Goal: Task Accomplishment & Management: Use online tool/utility

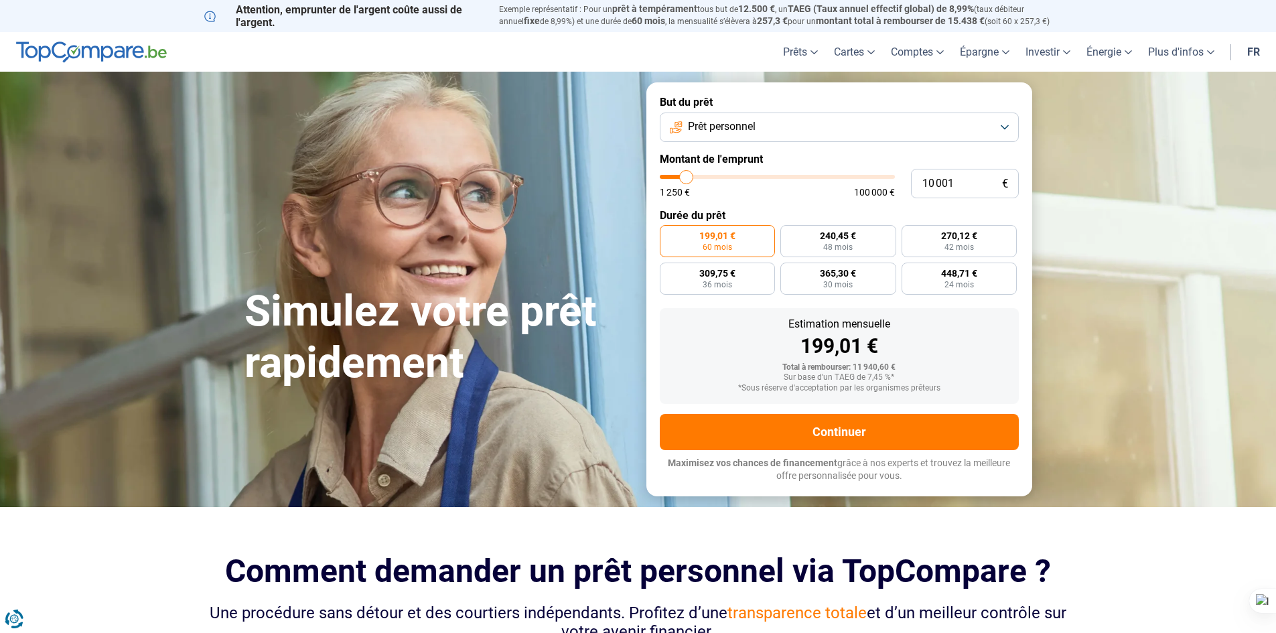
click at [823, 142] on form "But du prêt Prêt personnel Montant de l'emprunt 10 001 € 1 250 € 100 000 € Duré…" at bounding box center [840, 288] width 386 height 413
click at [823, 132] on button "Prêt personnel" at bounding box center [839, 127] width 359 height 29
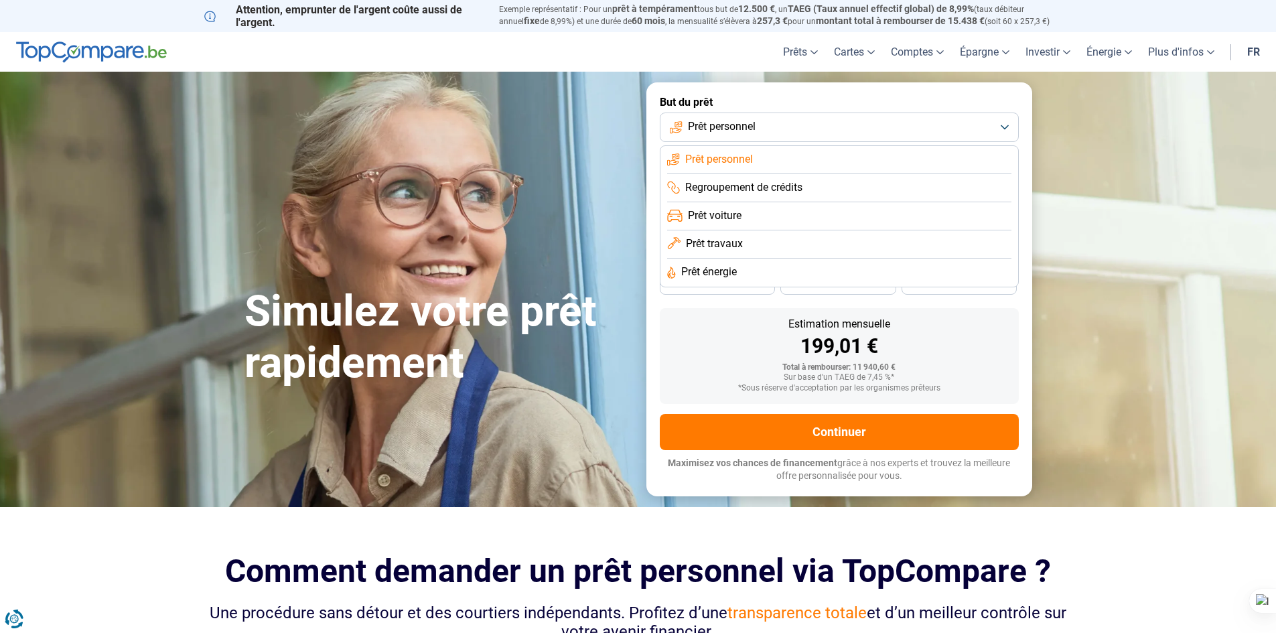
click at [770, 245] on li "Prêt travaux" at bounding box center [839, 244] width 344 height 28
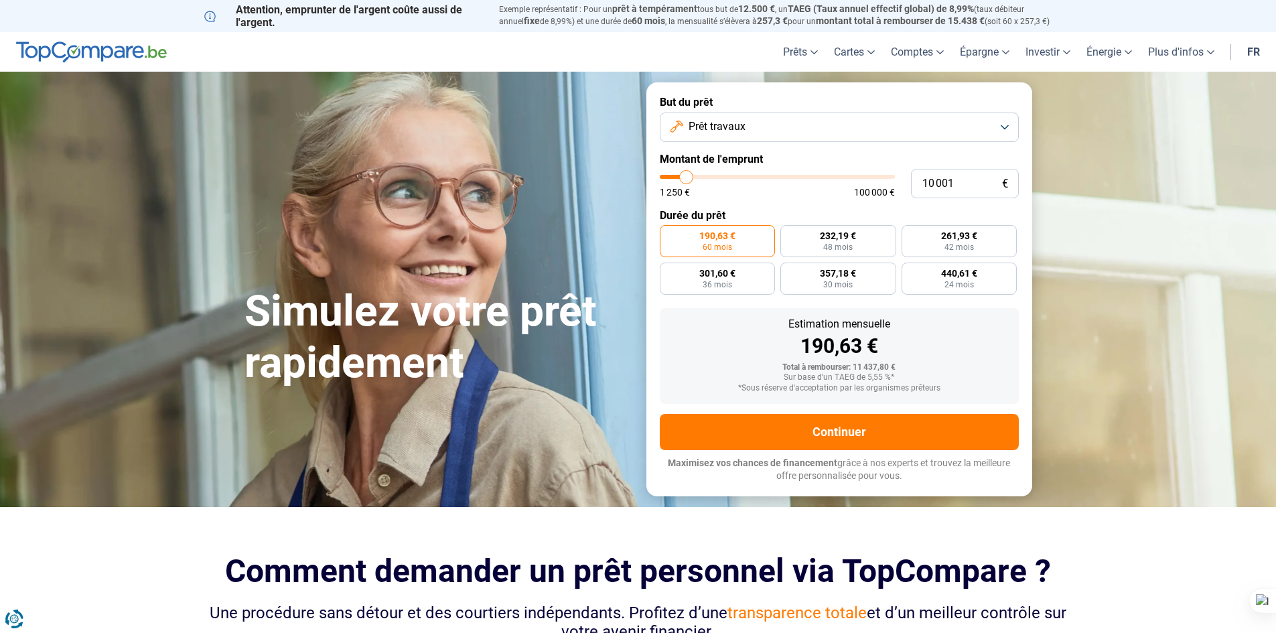
type input "8 750"
type input "8750"
type input "9 500"
type input "9500"
type input "11 250"
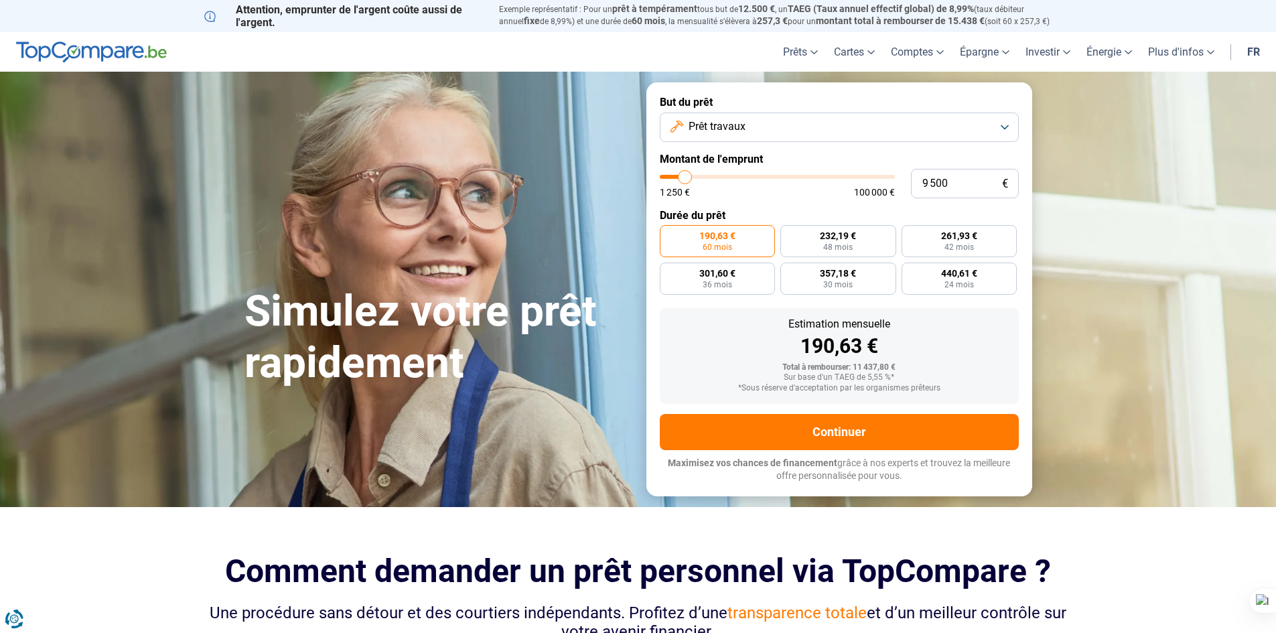
type input "11250"
type input "12 500"
type input "12500"
type input "14 000"
type input "14000"
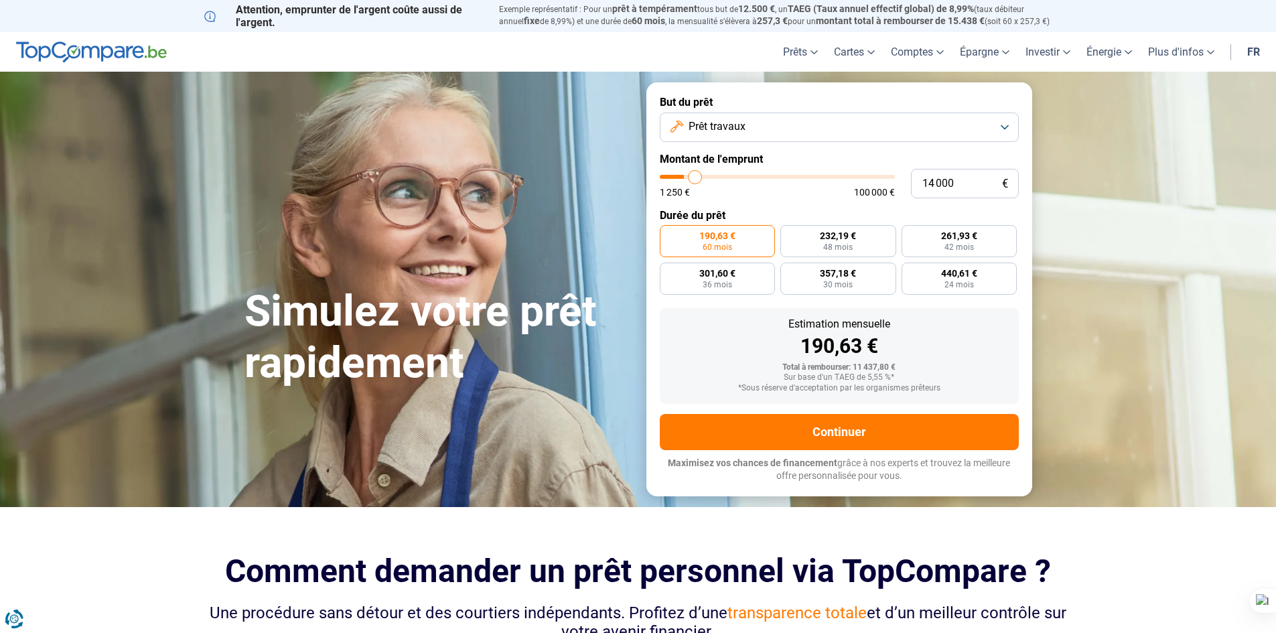
type input "15 500"
type input "15500"
type input "16 250"
type input "16250"
type input "17 500"
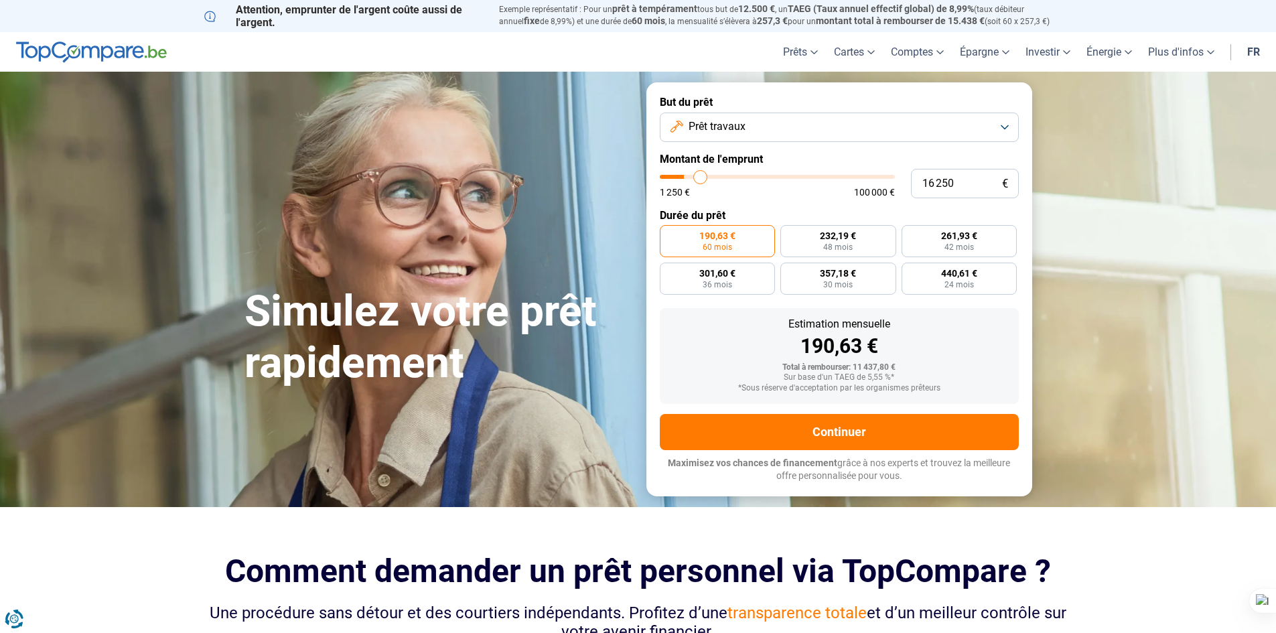
type input "17500"
type input "18 500"
type input "18500"
type input "19 250"
type input "19250"
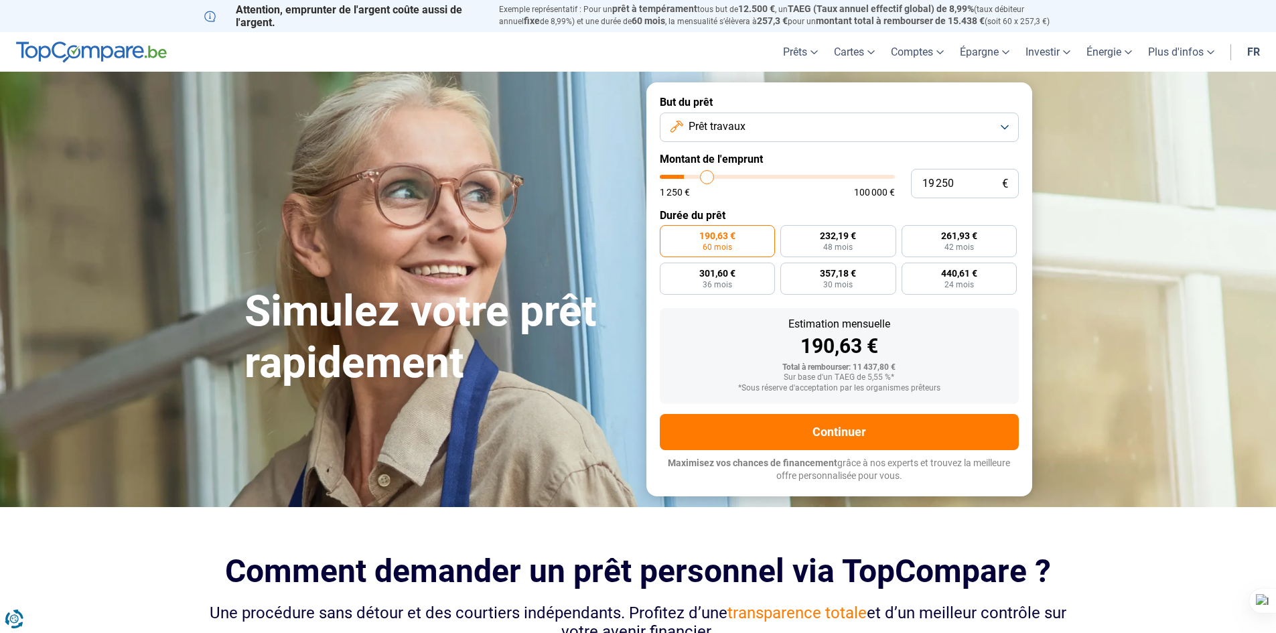
type input "20 250"
type input "20250"
type input "21 250"
type input "21250"
type input "21 500"
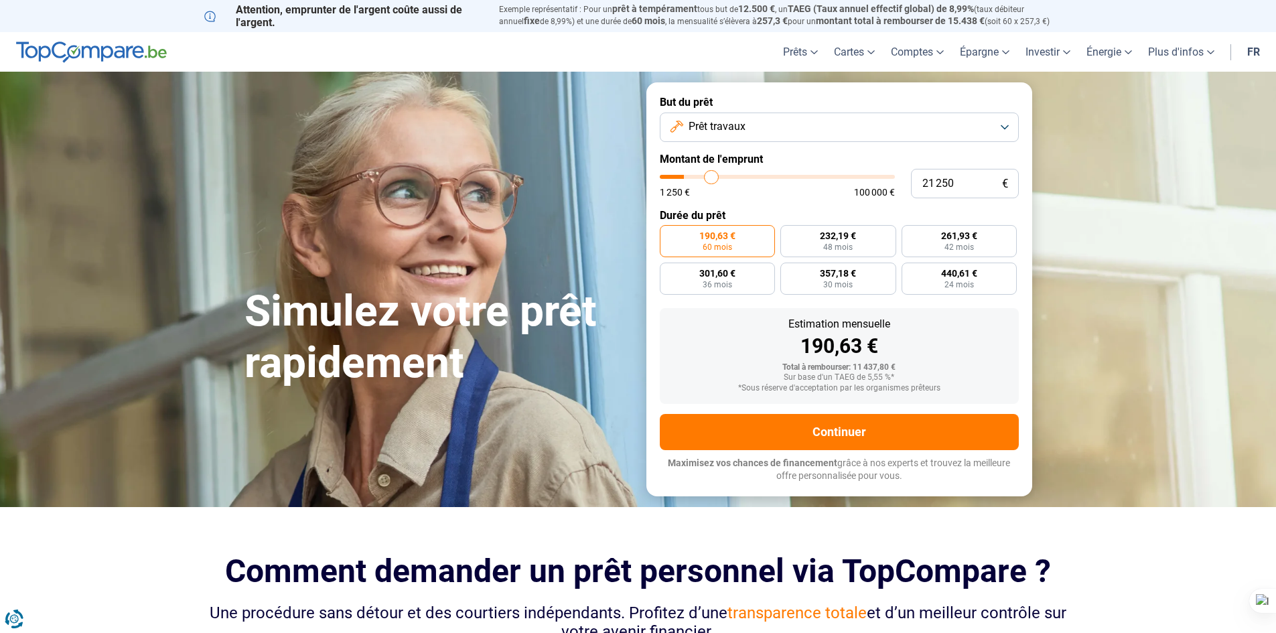
type input "21500"
type input "22 000"
type input "22000"
type input "22 750"
type input "22750"
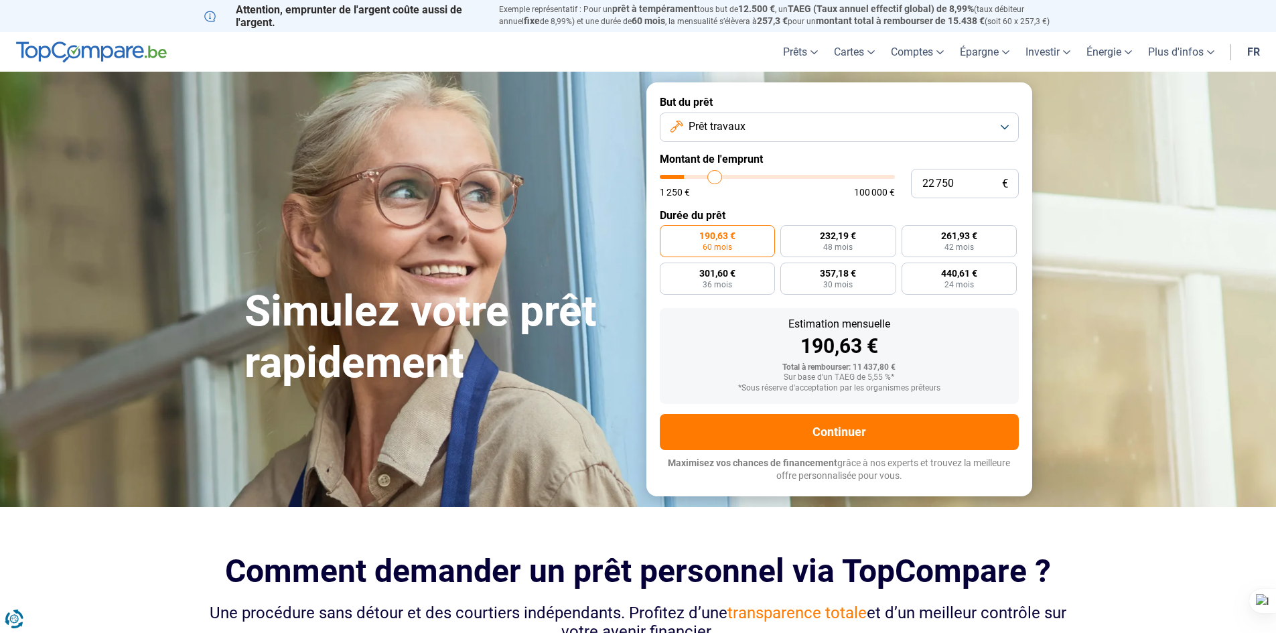
type input "23 000"
type input "23000"
type input "23 250"
type input "23250"
type input "23 500"
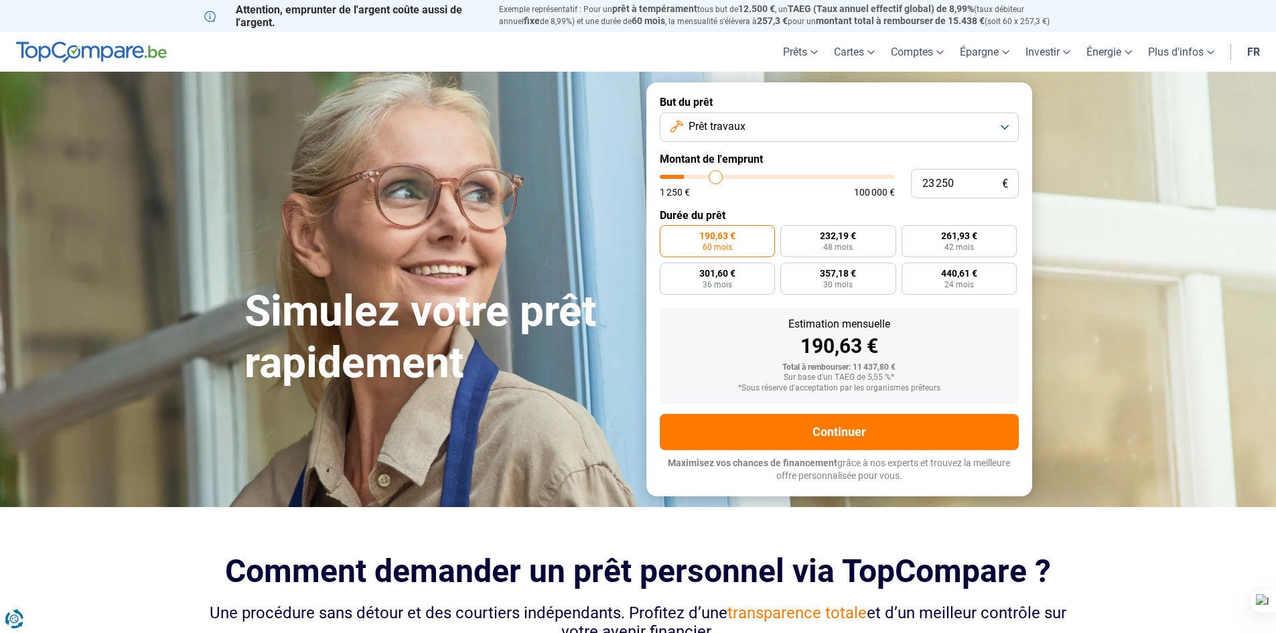
type input "23500"
type input "23 750"
type input "23750"
type input "24 500"
type input "24500"
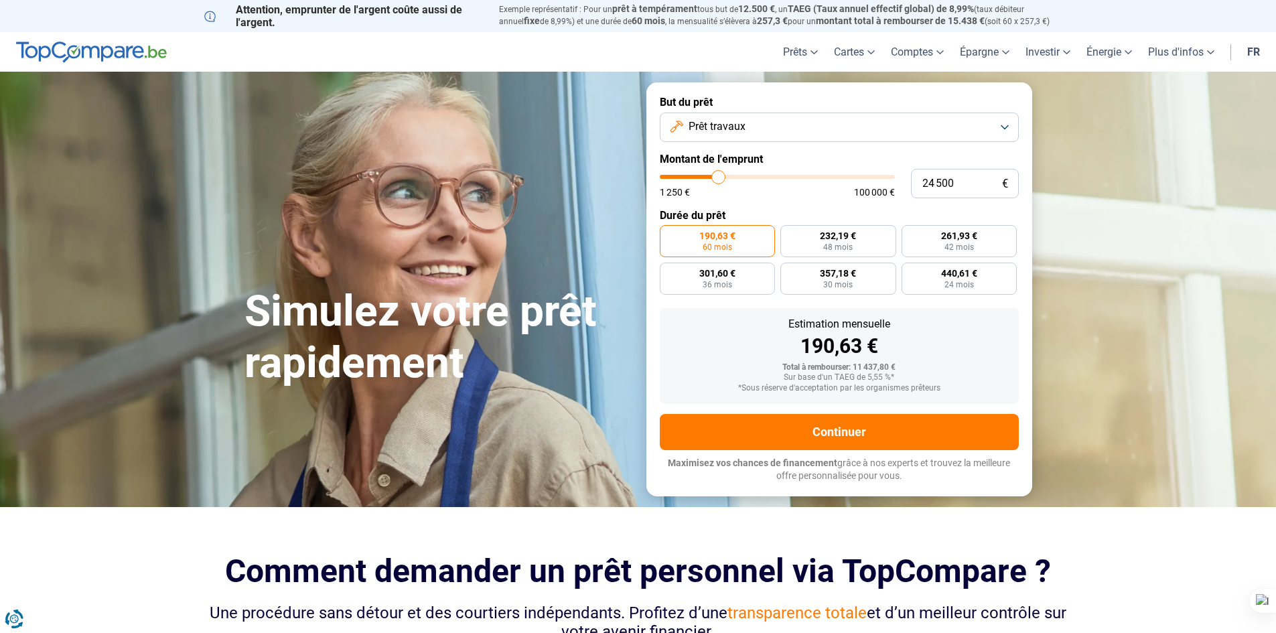
type input "24 750"
type input "24750"
type input "25 000"
type input "25000"
type input "25 750"
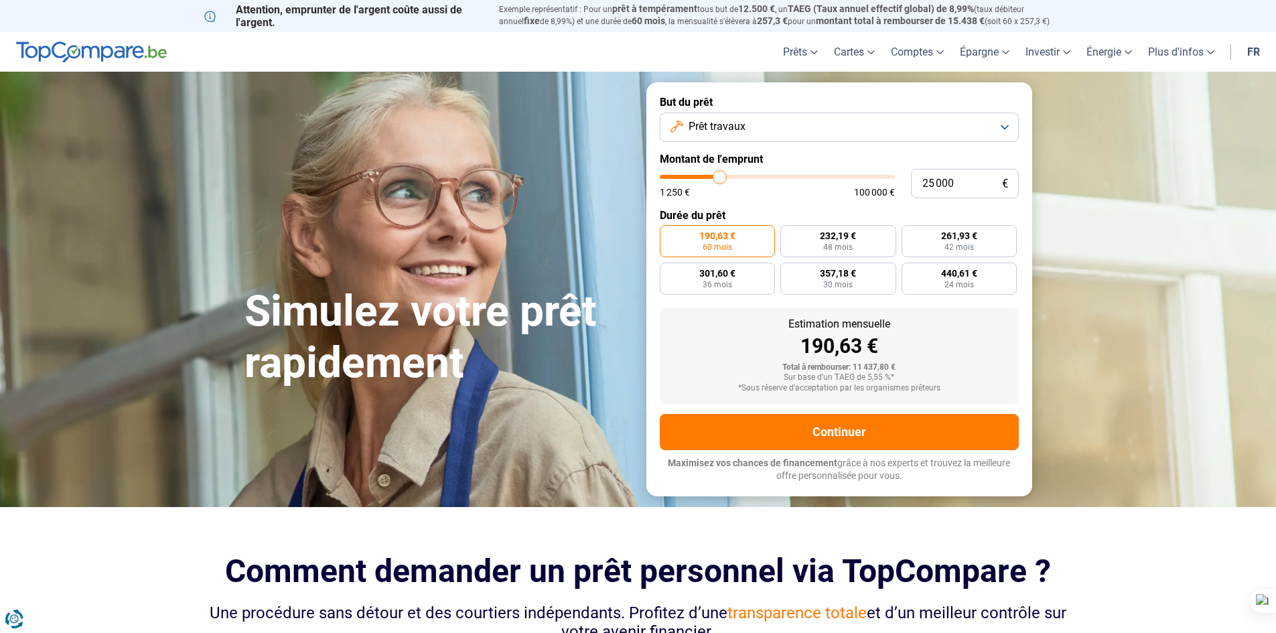
type input "25750"
type input "26 250"
type input "26250"
type input "26 750"
type input "26750"
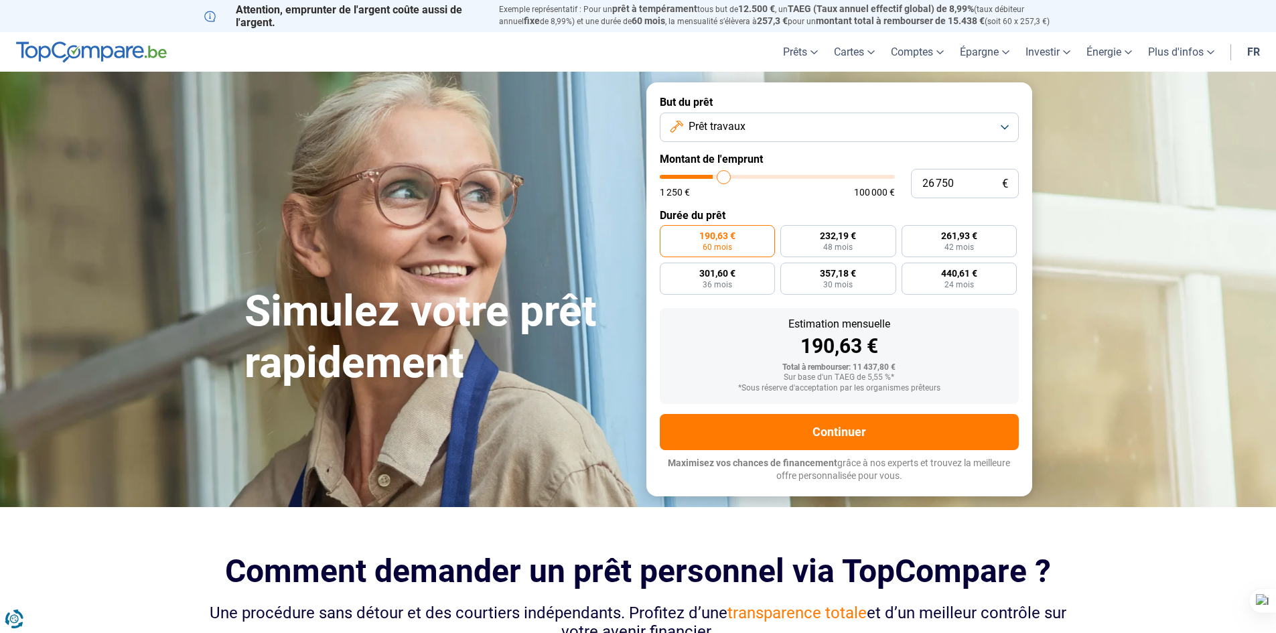
type input "27 500"
type input "27500"
type input "28 000"
type input "28000"
type input "29 000"
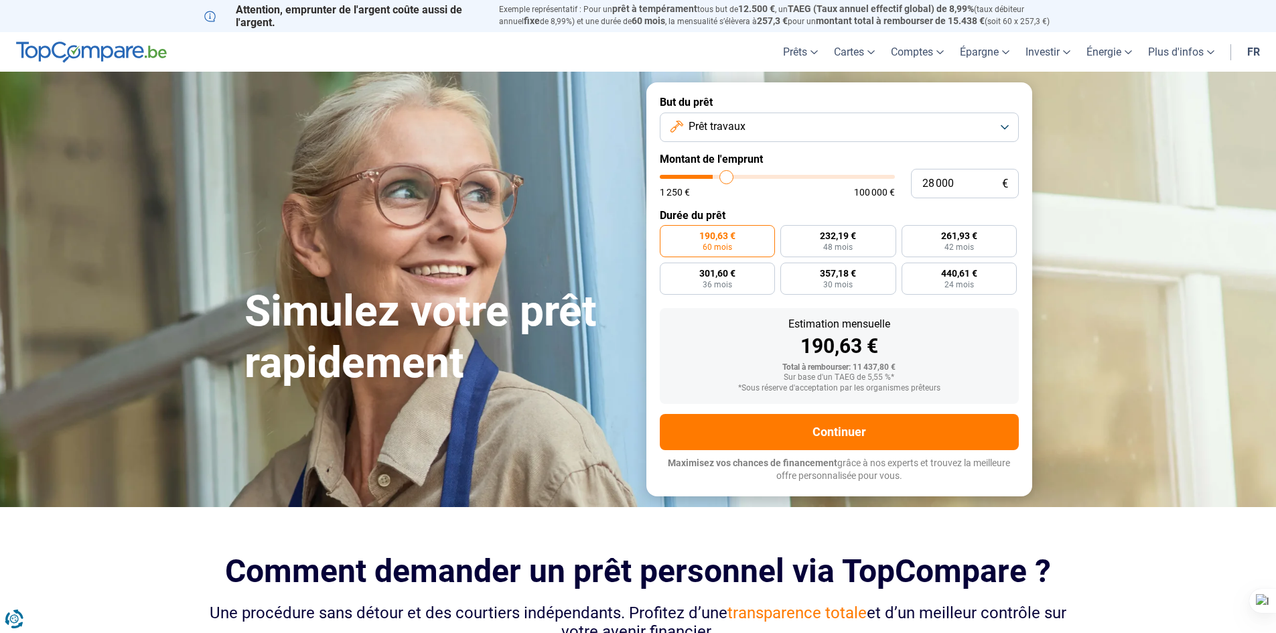
type input "29000"
type input "30 250"
type input "30250"
type input "30 750"
type input "30750"
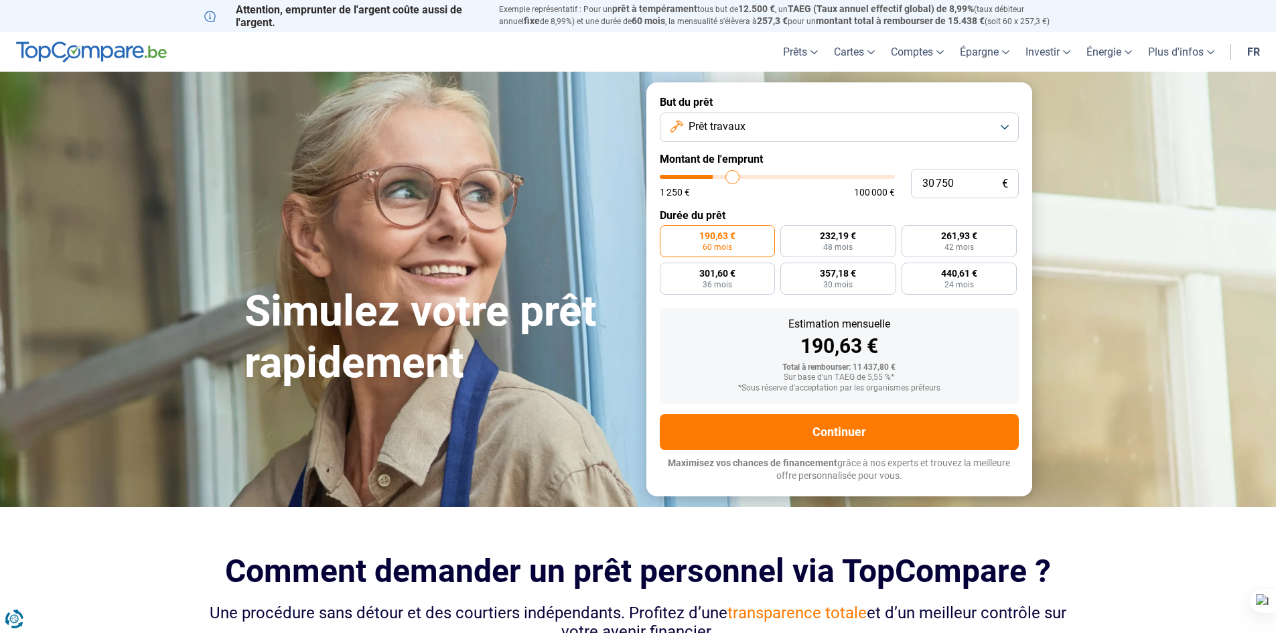
type input "31 750"
type input "31750"
type input "32 250"
type input "32250"
type input "32 750"
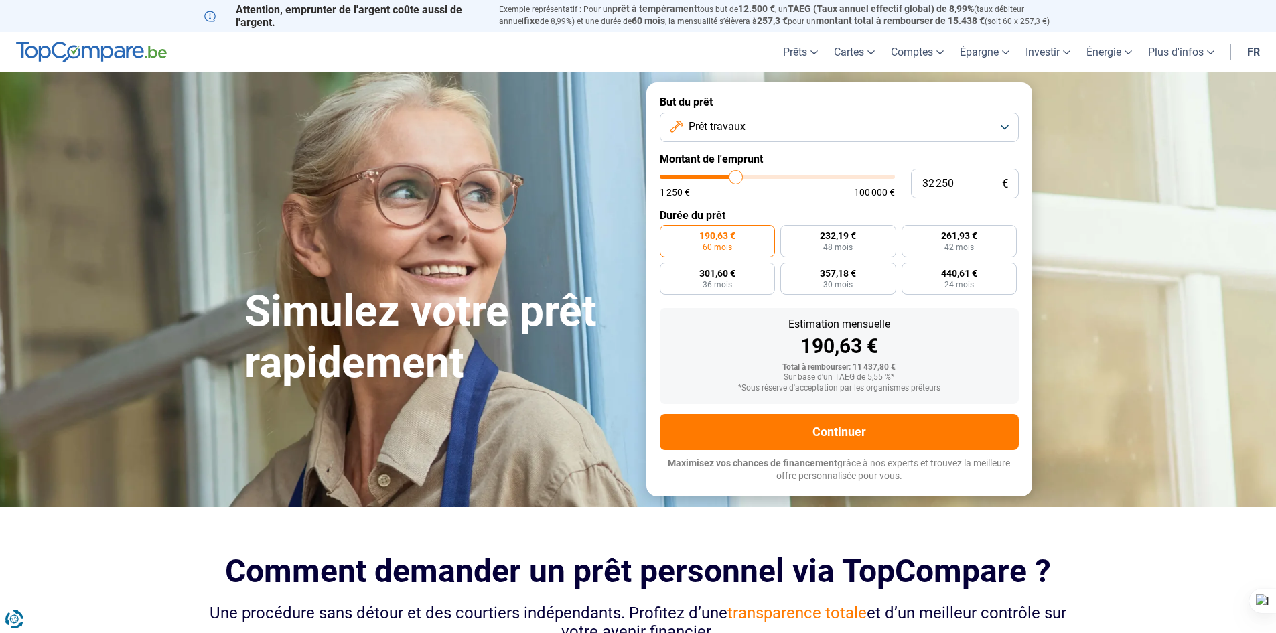
type input "32750"
type input "33 500"
type input "33500"
type input "33 750"
type input "33750"
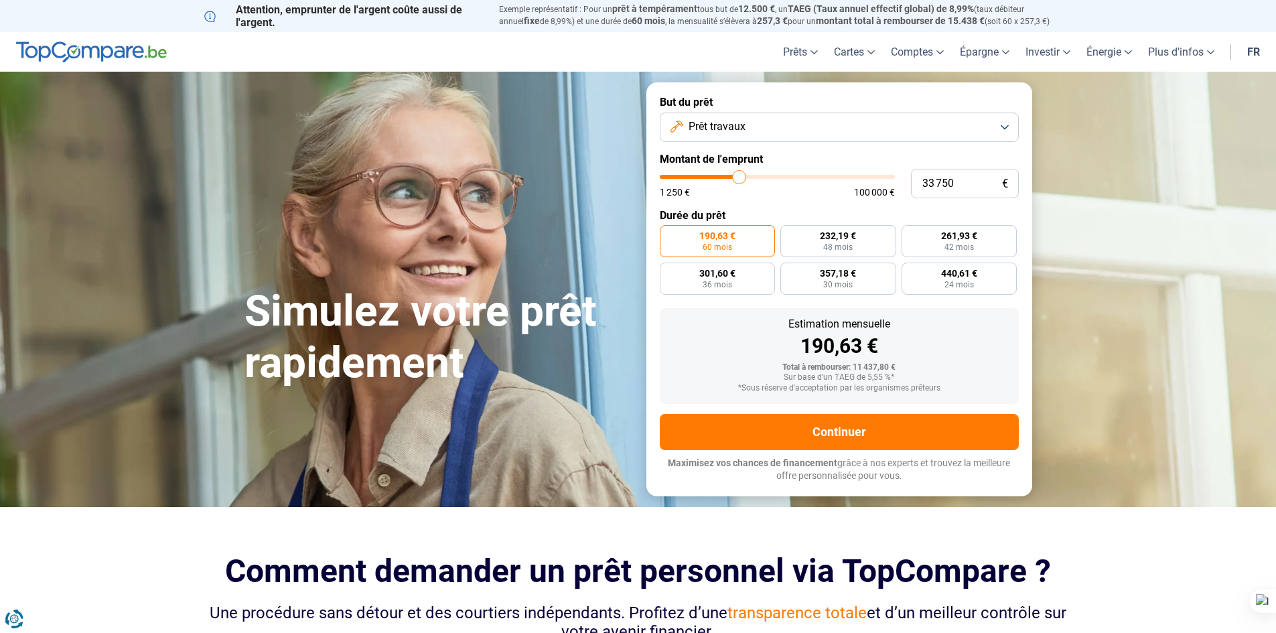
type input "34 000"
type input "34000"
type input "34 250"
type input "34250"
type input "34 750"
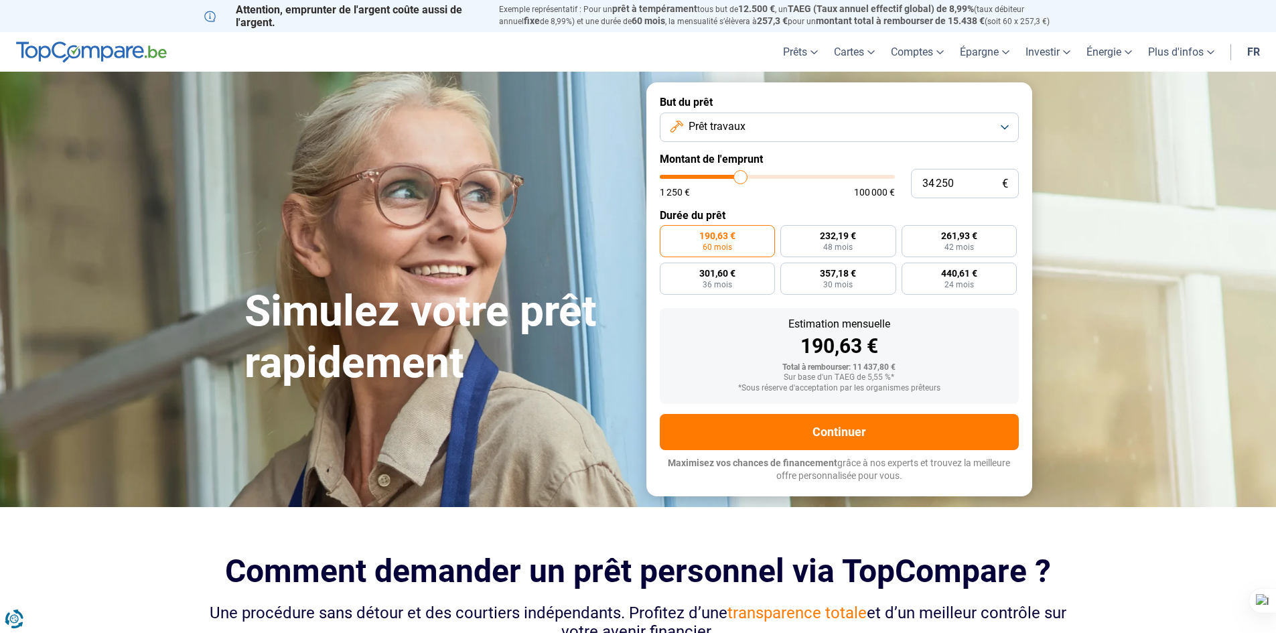
type input "34750"
type input "35 000"
type input "35000"
type input "35 500"
type input "35500"
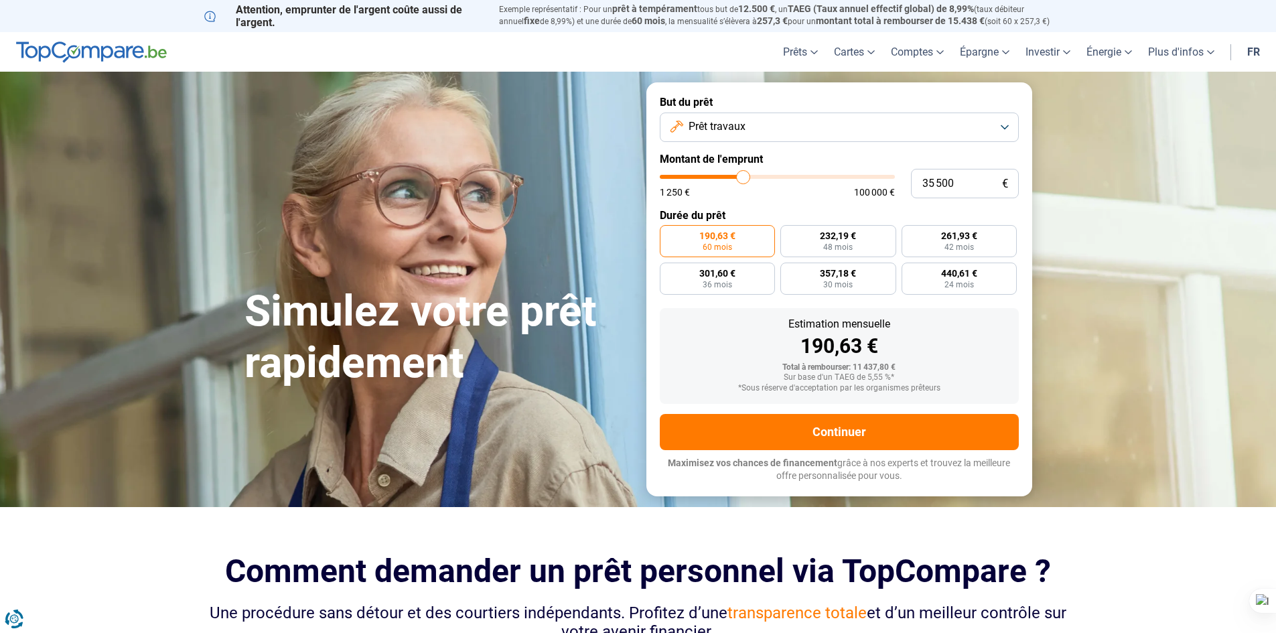
type input "36 250"
type input "36250"
type input "36 500"
type input "36500"
type input "37 000"
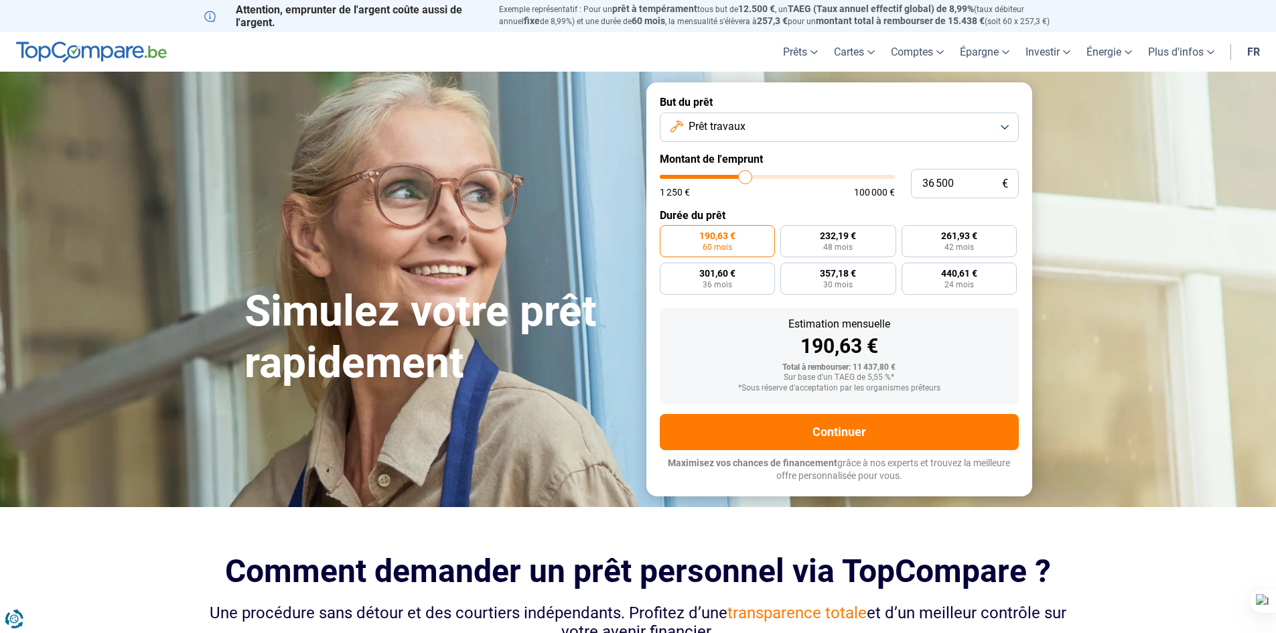
type input "37000"
type input "37 250"
type input "37250"
type input "37 750"
type input "37750"
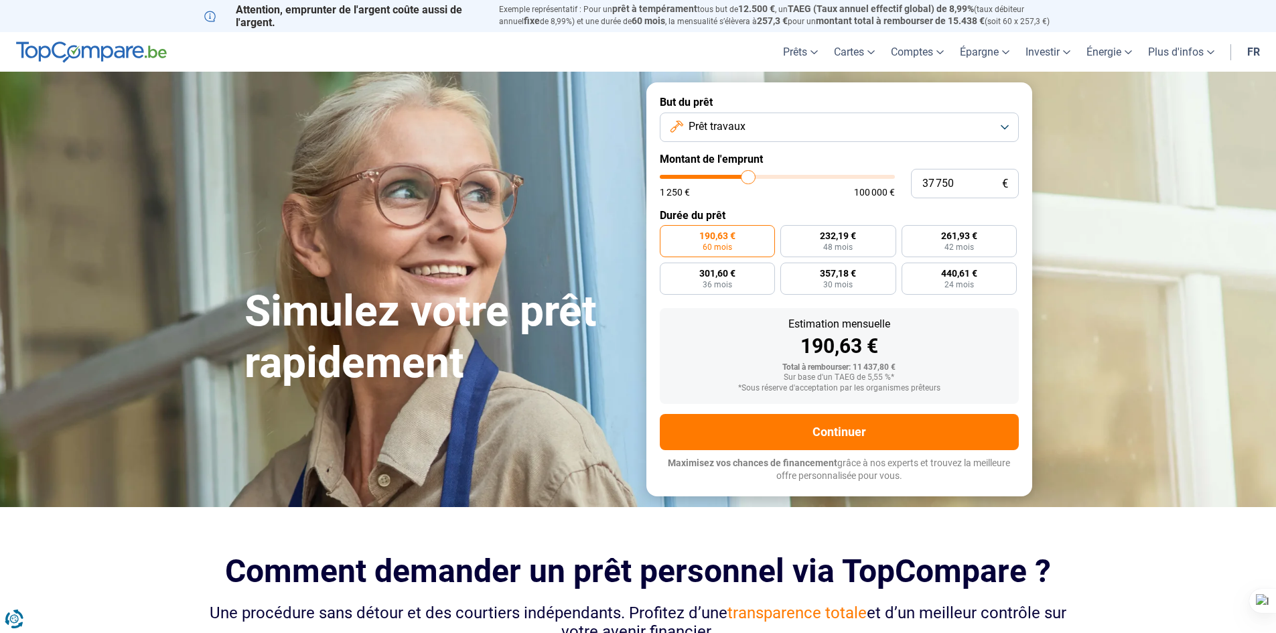
type input "37 250"
type input "37250"
type input "37 000"
type input "37000"
type input "36 500"
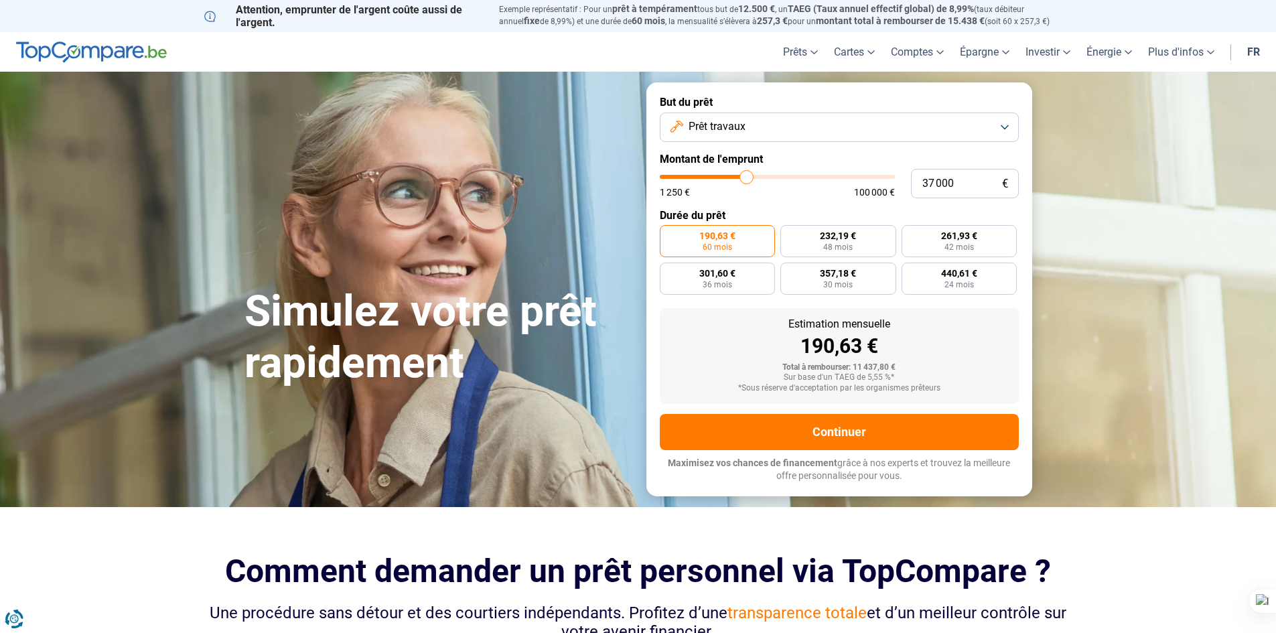
type input "36500"
type input "35 500"
type input "35500"
type input "34 750"
type input "34750"
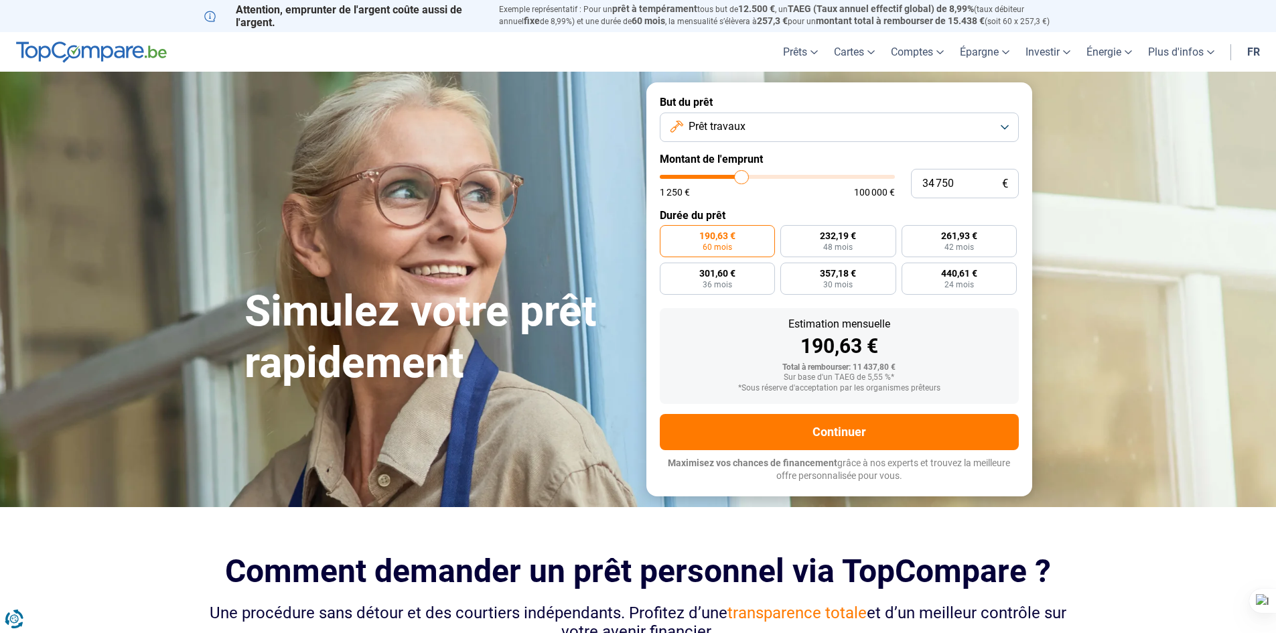
type input "33 500"
type input "33500"
type input "32 500"
type input "32500"
type input "31 250"
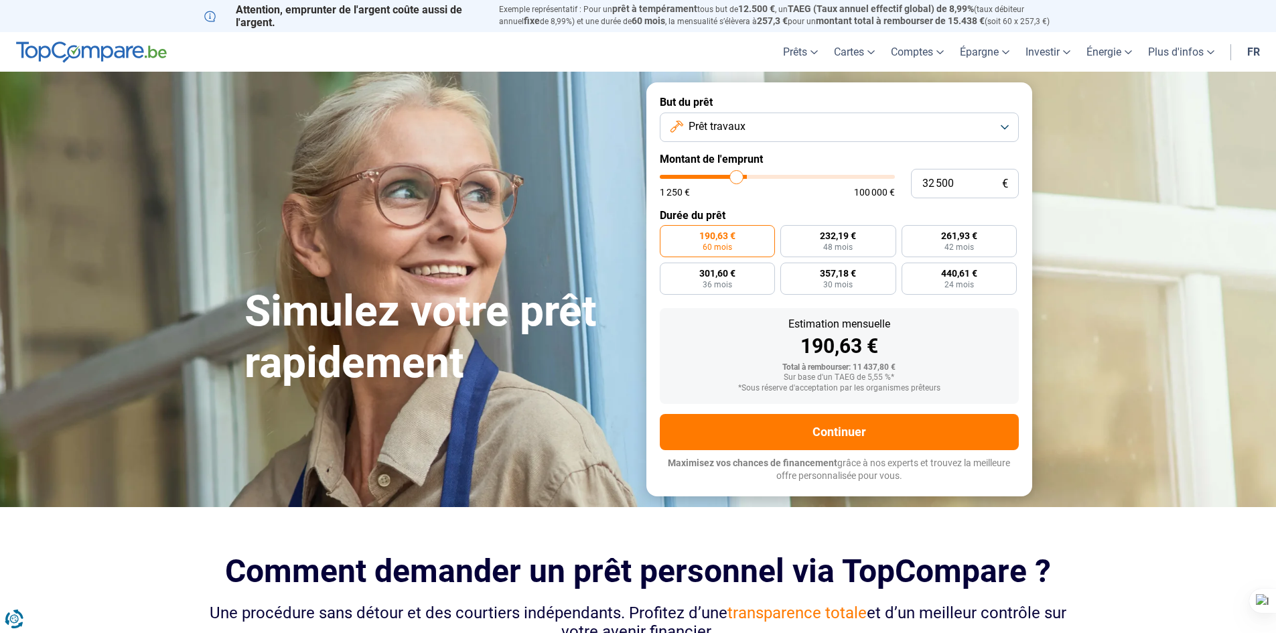
type input "31250"
type input "30 500"
type input "30500"
type input "29 250"
type input "29250"
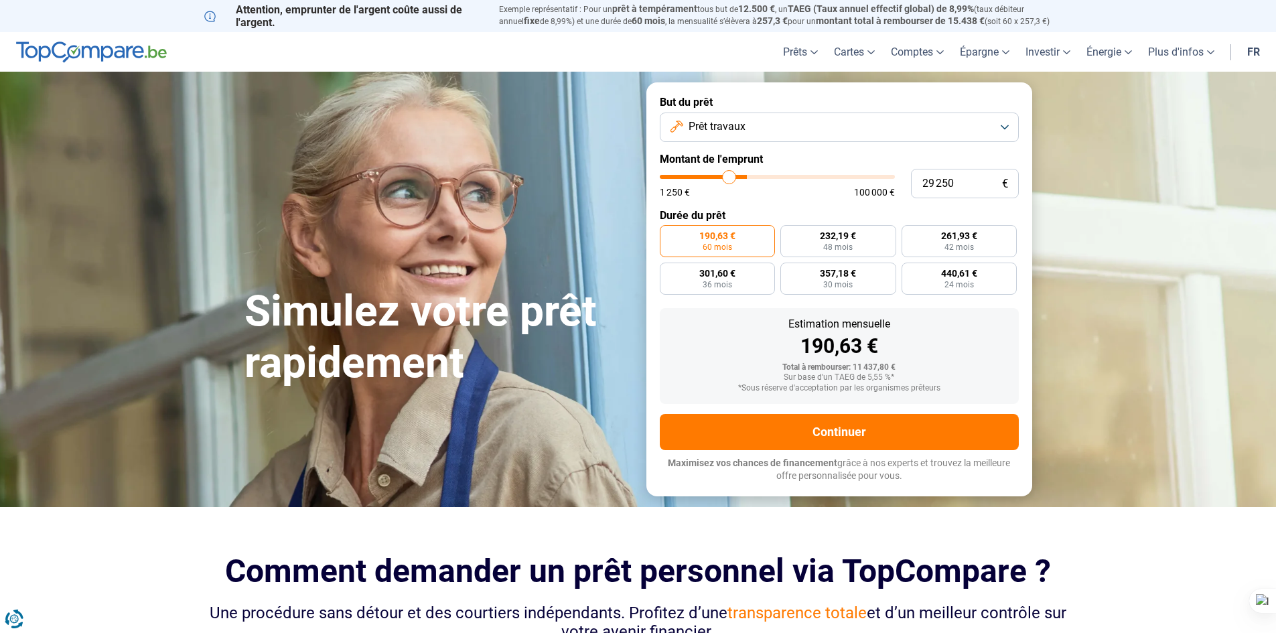
type input "27 500"
type input "27500"
type input "25 750"
type input "25750"
type input "23 750"
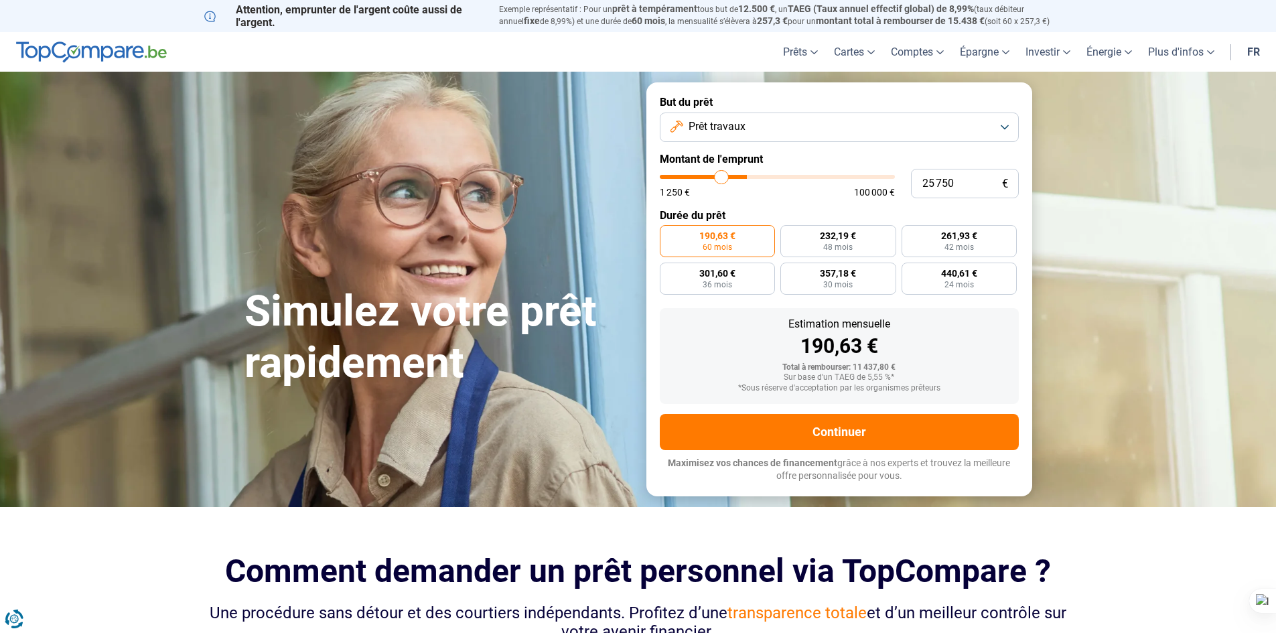
type input "23750"
type input "21 750"
type input "21750"
type input "20 000"
type input "20000"
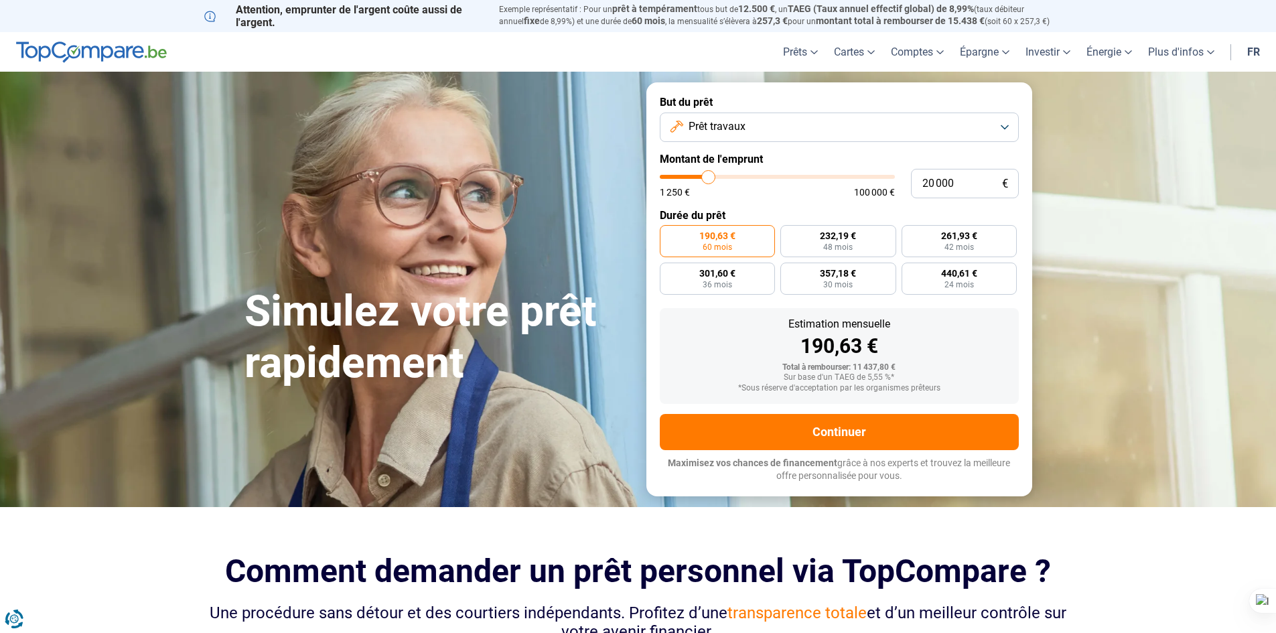
type input "18 000"
type input "18000"
type input "15 750"
type input "15750"
type input "13 500"
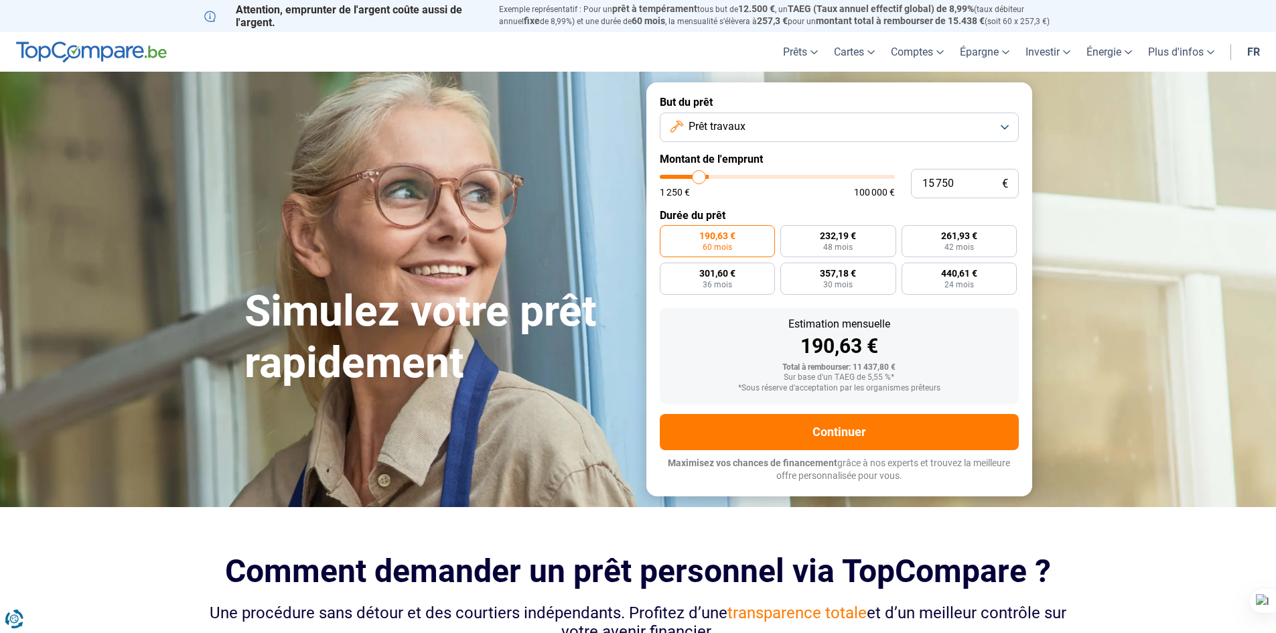
type input "13500"
type input "11 750"
type input "11750"
type input "10 000"
type input "10000"
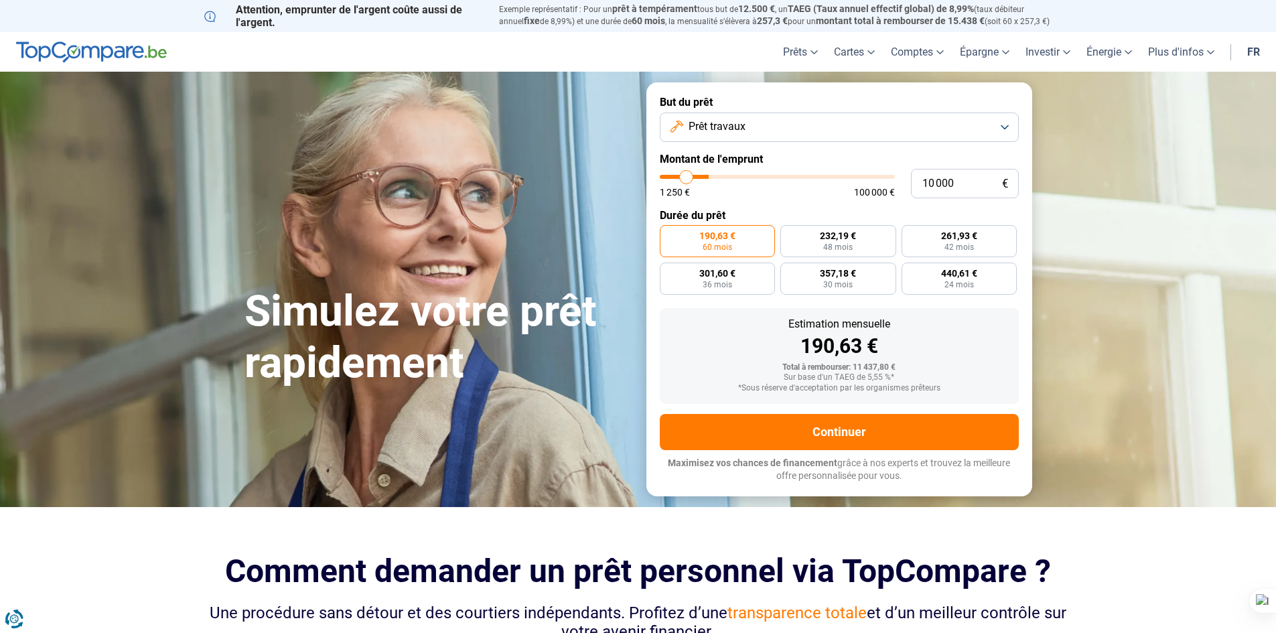
type input "8 750"
type input "8750"
type input "7 500"
type input "7500"
type input "6 750"
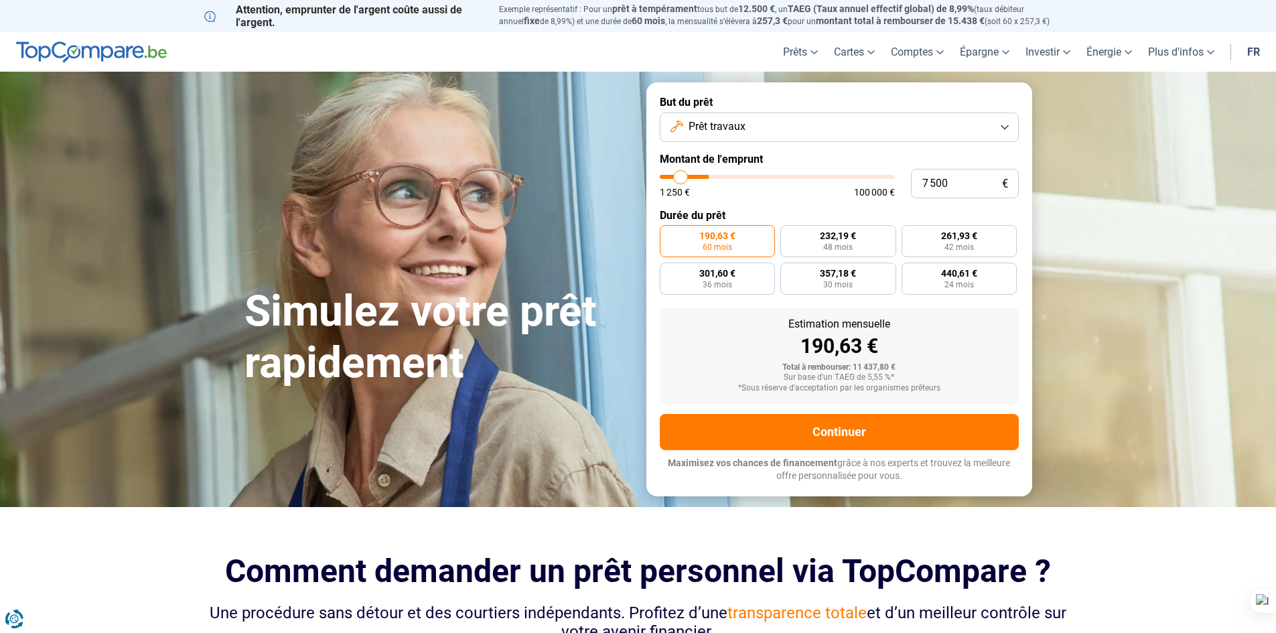
type input "6750"
type input "5 500"
type input "5500"
type input "4 500"
type input "4500"
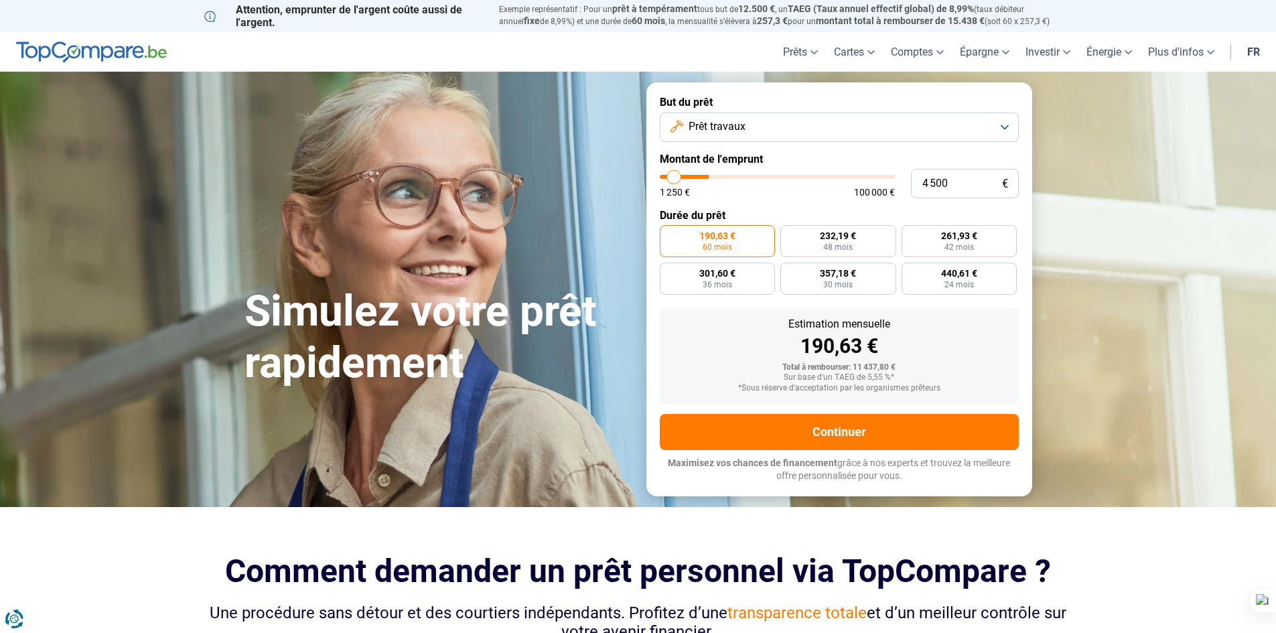
type input "2 500"
type input "2500"
type input "1 250"
type input "1250"
type input "2 500"
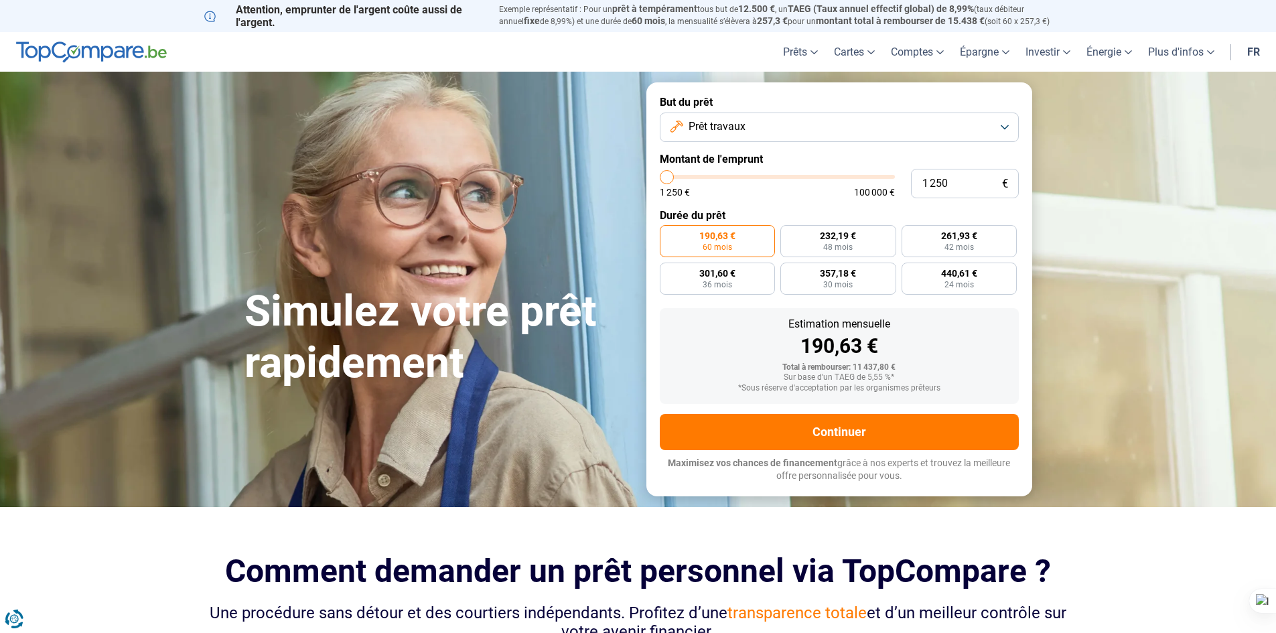
type input "2500"
type input "4 000"
type input "4000"
type input "5 500"
type input "5500"
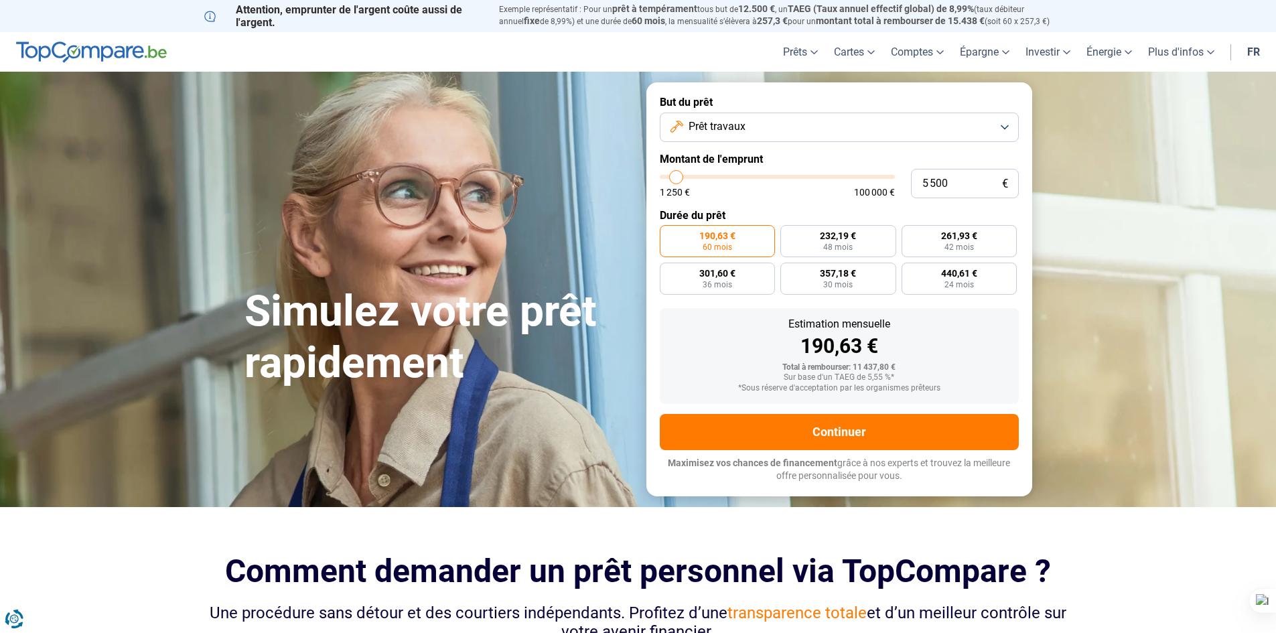
type input "7 250"
type input "7250"
type input "9 000"
type input "9000"
type input "11 000"
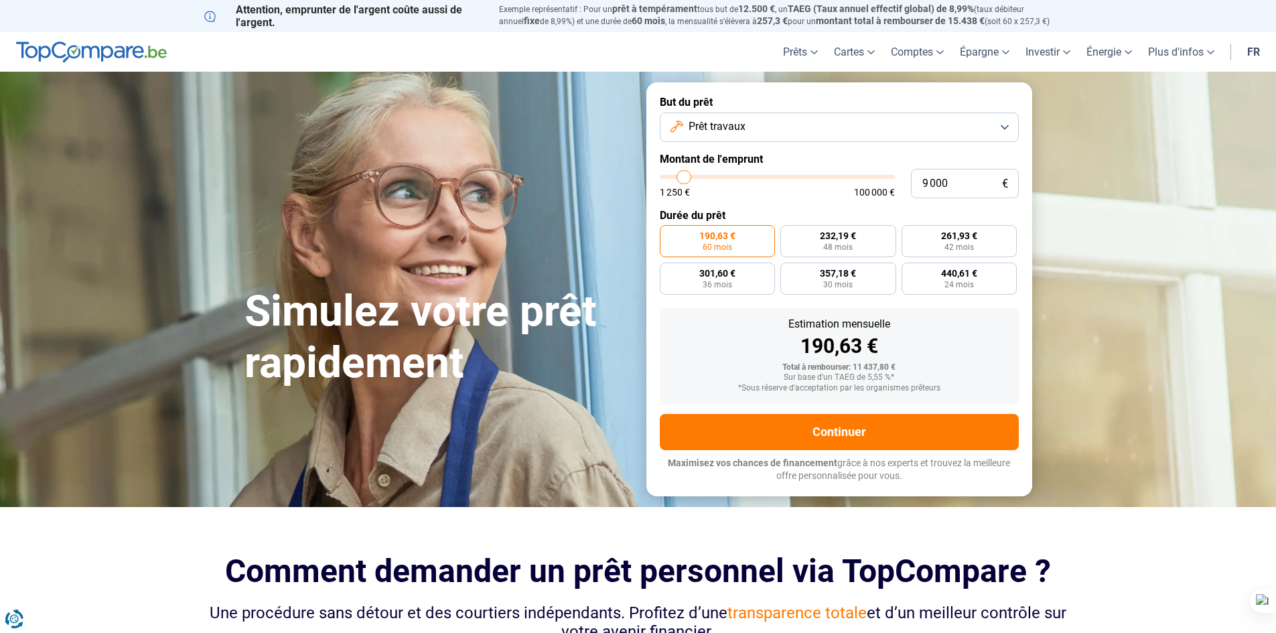
type input "11000"
type input "12 500"
type input "12500"
type input "13 500"
type input "13500"
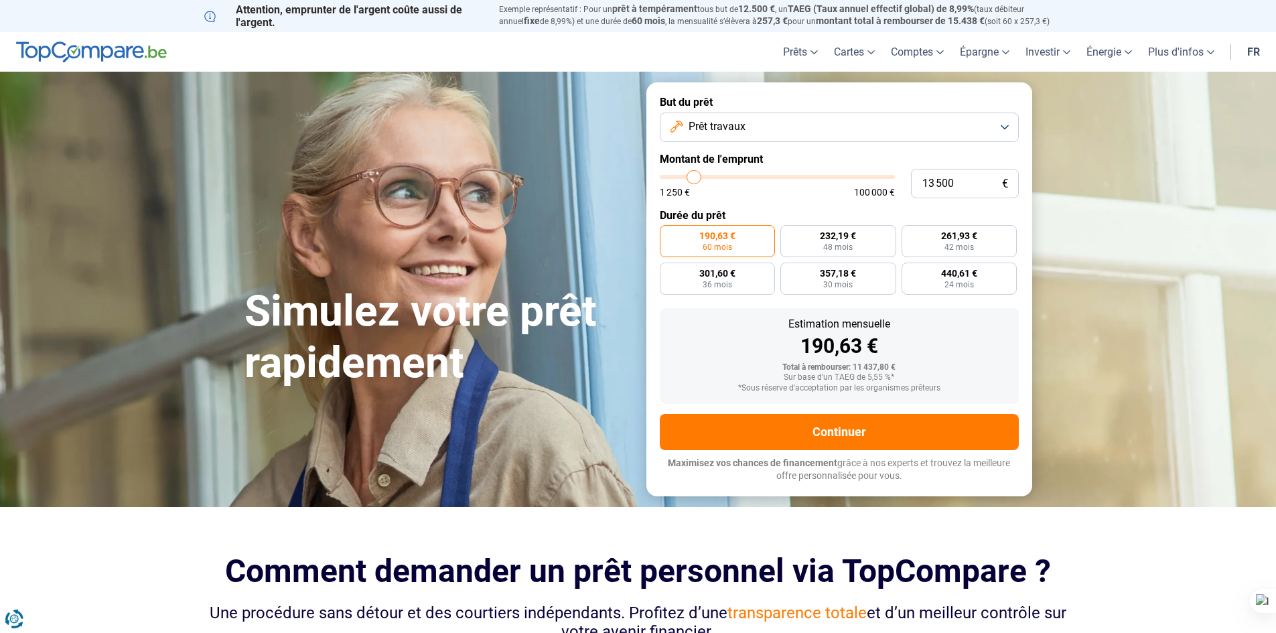
type input "14 750"
type input "14750"
type input "15 750"
type input "15750"
type input "16 250"
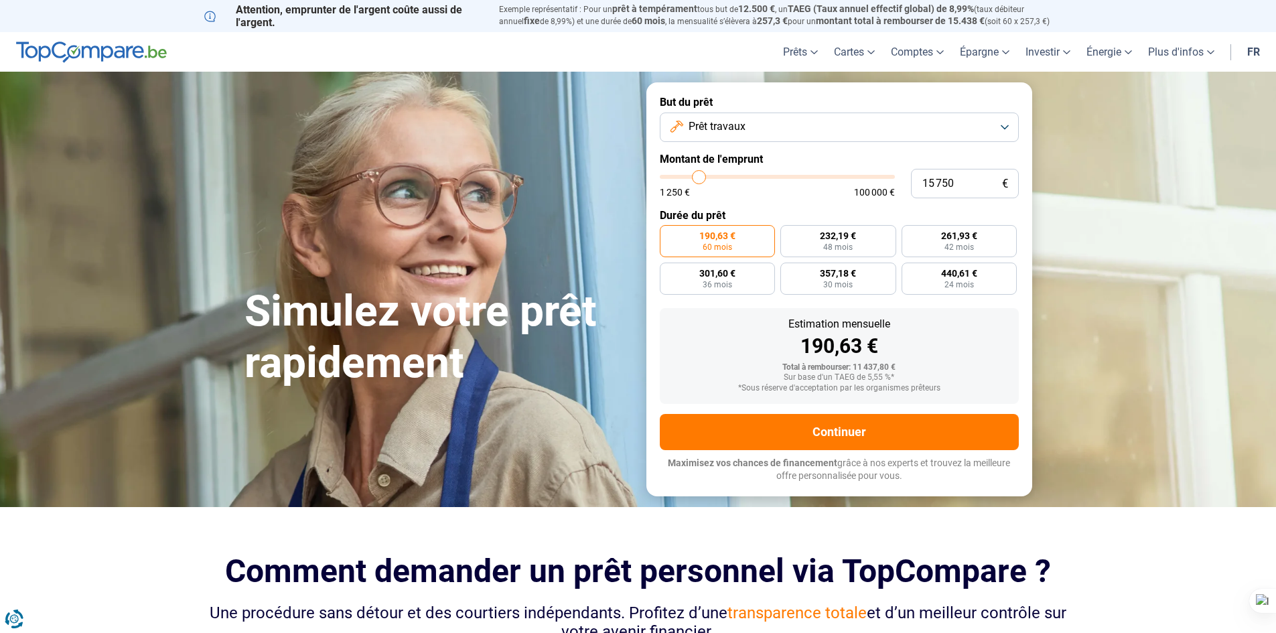
type input "16250"
type input "17 000"
type input "17000"
type input "17 250"
type input "17250"
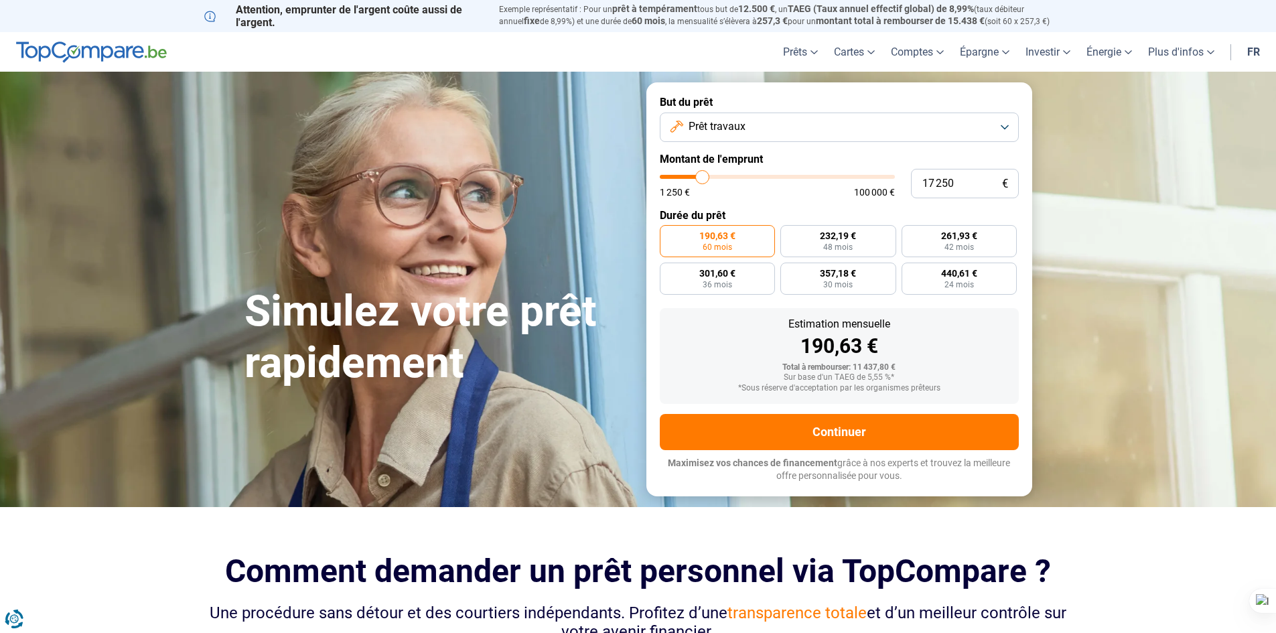
type input "17 000"
type input "17000"
type input "16 500"
type input "16500"
type input "15 750"
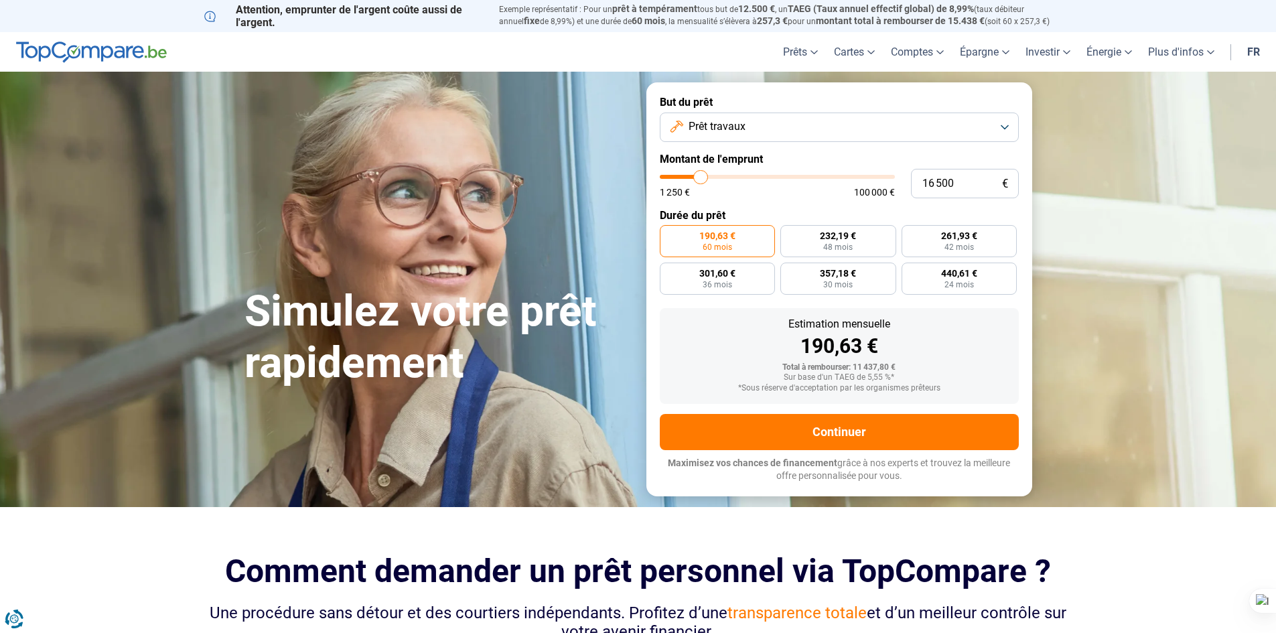
type input "15750"
type input "15 000"
type input "15000"
type input "14 500"
type input "14500"
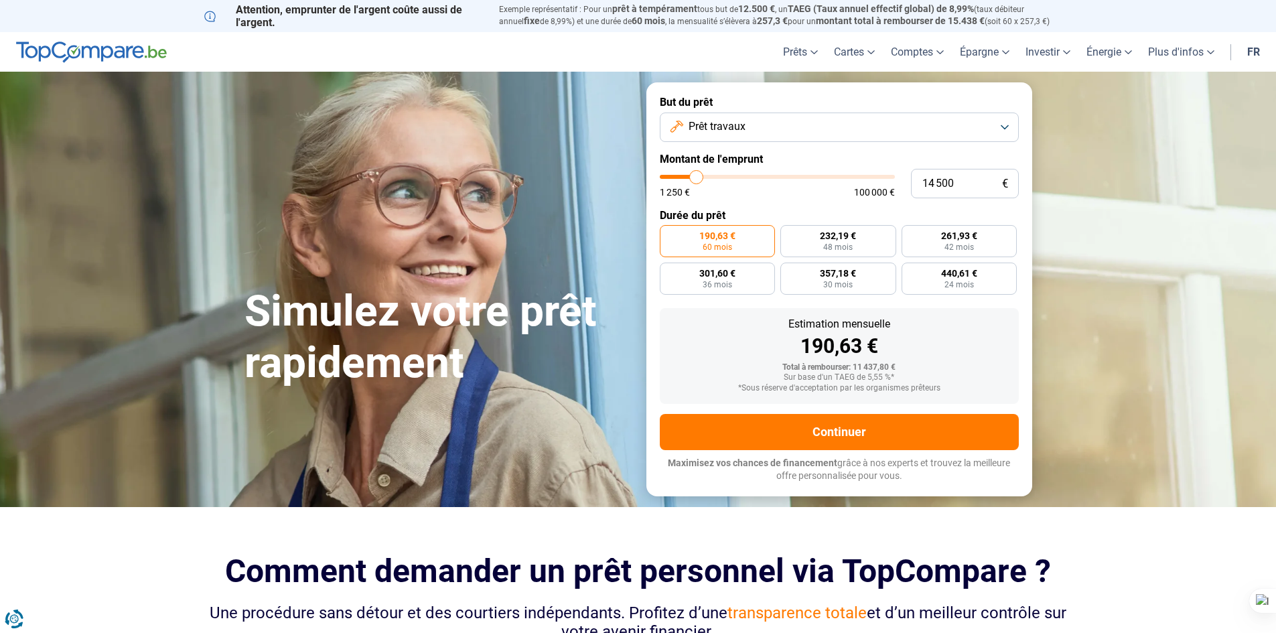
type input "14 000"
type input "14000"
type input "13 500"
type input "13500"
type input "12 750"
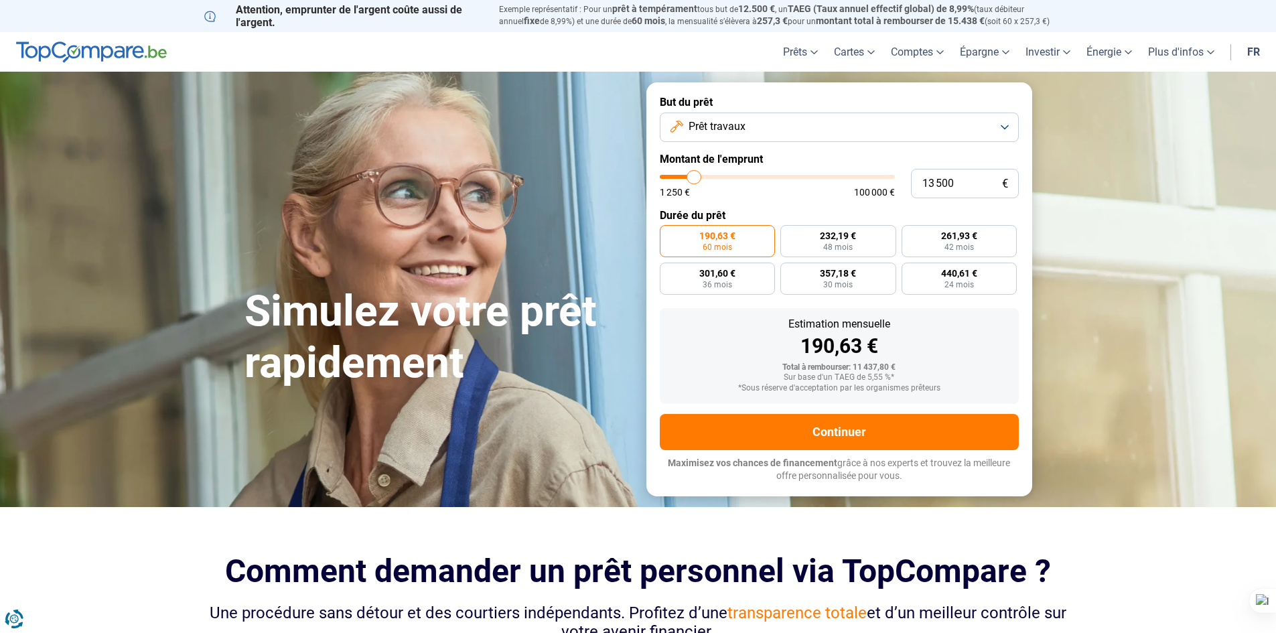
type input "12750"
type input "12 500"
type input "12500"
type input "11 750"
type input "11750"
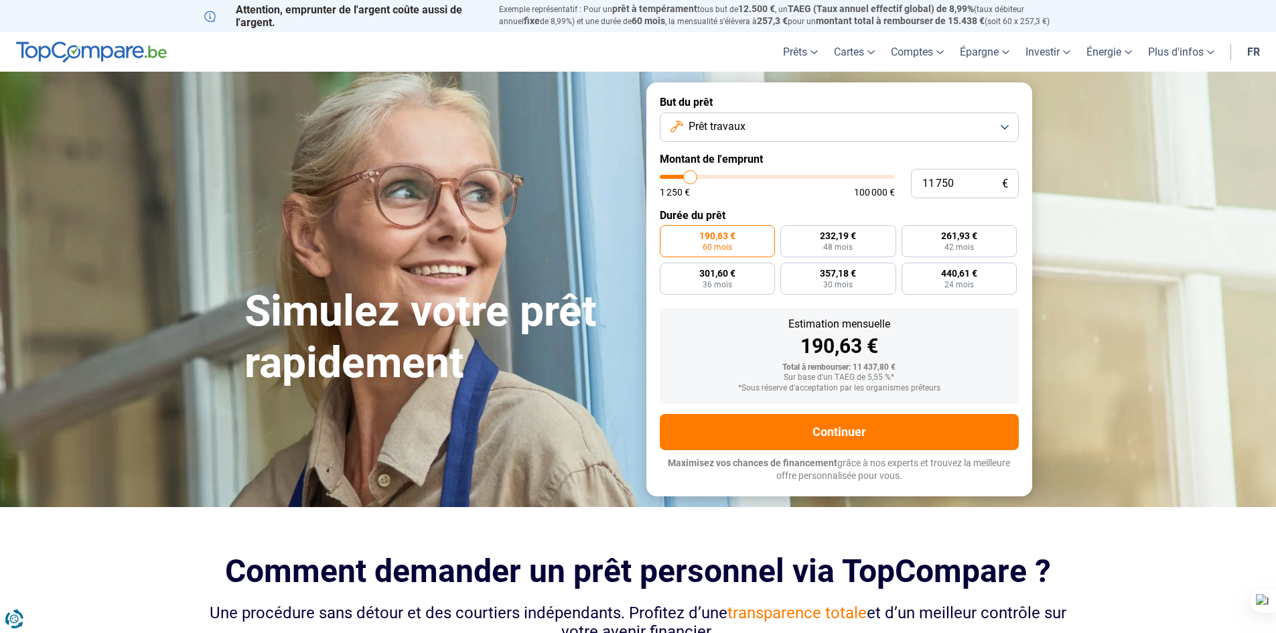
type input "11 500"
type input "11500"
type input "11 000"
type input "11000"
type input "10 500"
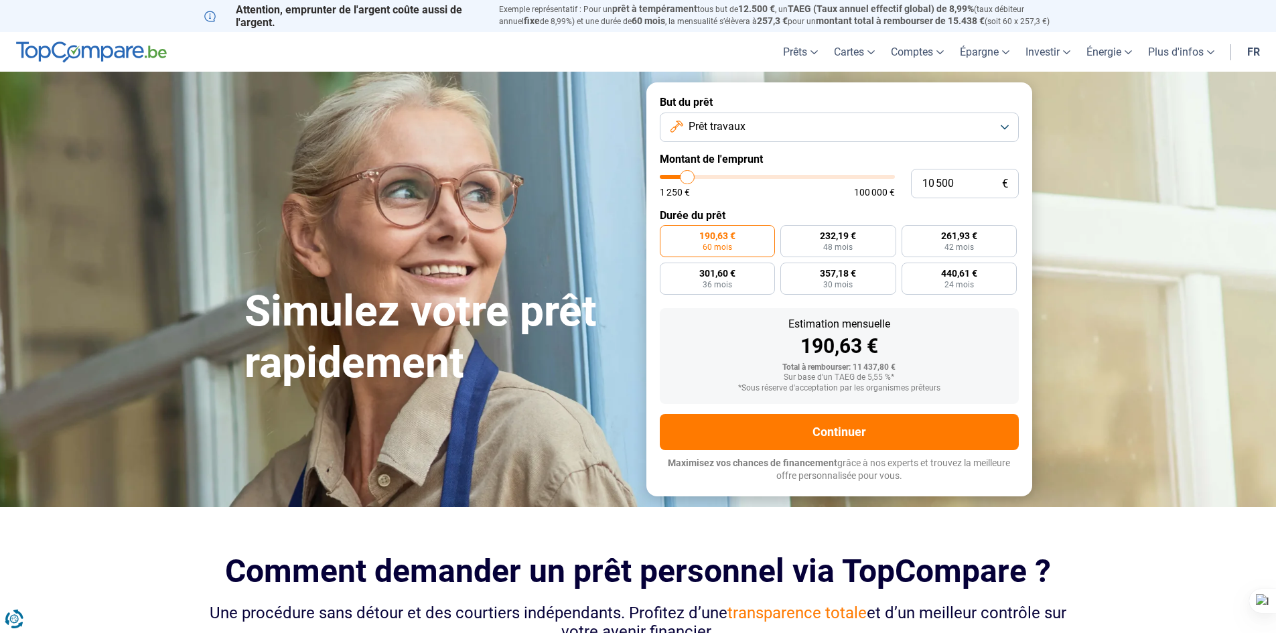
drag, startPoint x: 683, startPoint y: 174, endPoint x: 688, endPoint y: 199, distance: 25.9
type input "10500"
click at [688, 179] on input "range" at bounding box center [777, 177] width 235 height 4
click at [953, 180] on input "10 500" at bounding box center [965, 183] width 108 height 29
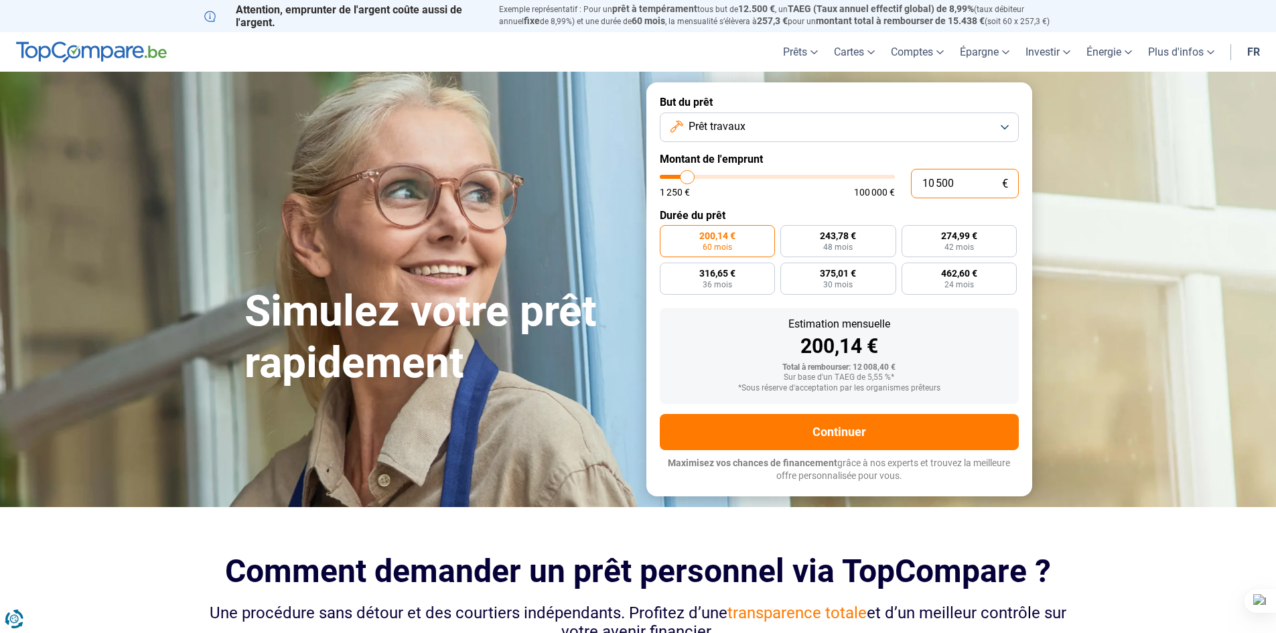
click at [953, 180] on input "10 500" at bounding box center [965, 183] width 108 height 29
type input "5"
type input "1250"
type input "50"
type input "1250"
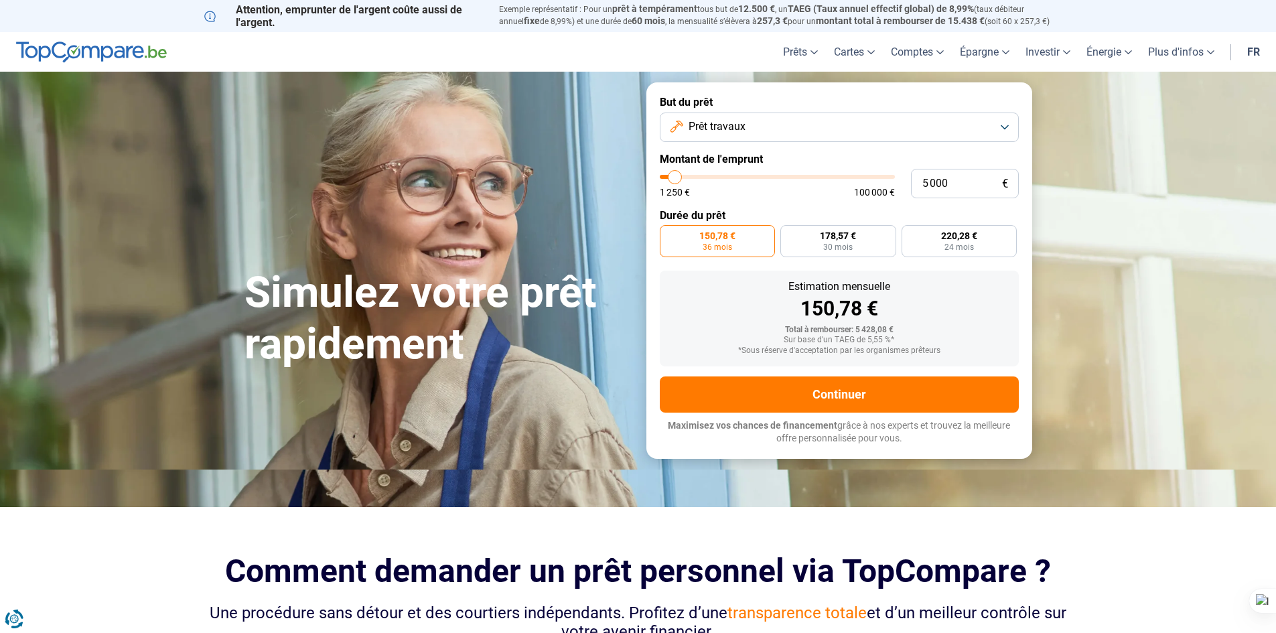
click at [716, 276] on div "Estimation mensuelle 150,78 € Total à rembourser: 5 428,08 € Sur base d'un TAEG…" at bounding box center [839, 319] width 359 height 96
click at [801, 192] on div "1 250 € 100 000 €" at bounding box center [777, 192] width 235 height 9
